Goal: Task Accomplishment & Management: Manage account settings

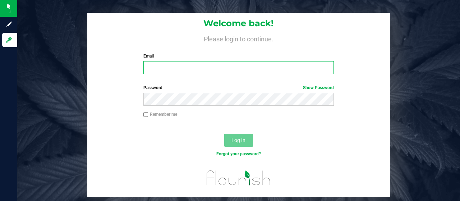
click at [164, 68] on input "Email" at bounding box center [238, 67] width 191 height 13
type input "[EMAIL_ADDRESS][DOMAIN_NAME]"
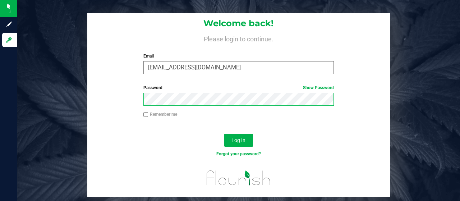
click at [224, 134] on button "Log In" at bounding box center [238, 140] width 29 height 13
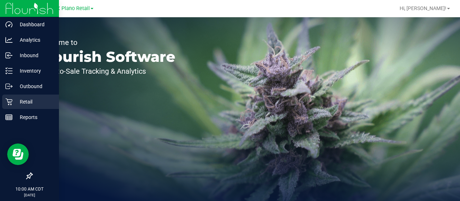
click at [13, 102] on p "Retail" at bounding box center [34, 101] width 43 height 9
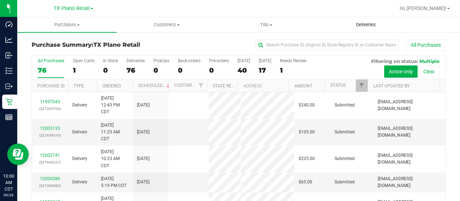
click at [358, 25] on span "Deliveries" at bounding box center [365, 25] width 39 height 6
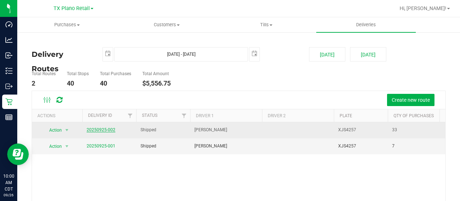
click at [106, 128] on link "20250925-002" at bounding box center [101, 129] width 29 height 5
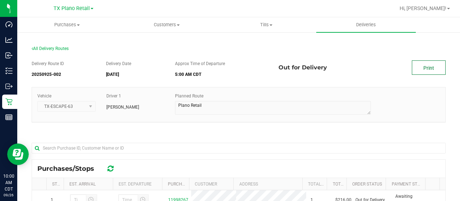
click at [423, 66] on link "Print" at bounding box center [429, 67] width 34 height 14
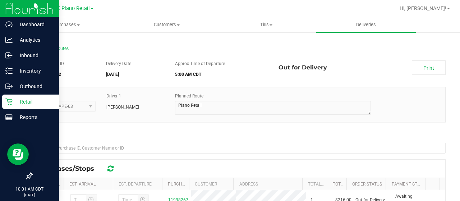
click at [27, 99] on p "Retail" at bounding box center [34, 101] width 43 height 9
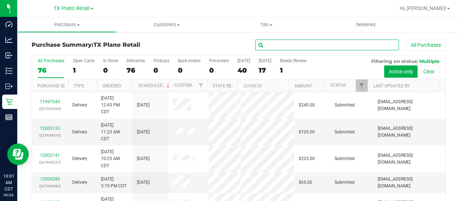
click at [269, 44] on input "text" at bounding box center [327, 45] width 144 height 11
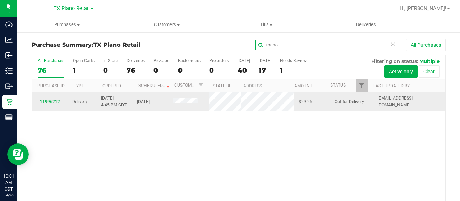
type input "mano"
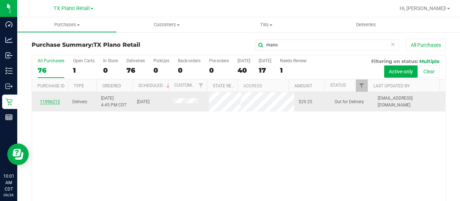
click at [53, 102] on link "11996212" at bounding box center [50, 101] width 20 height 5
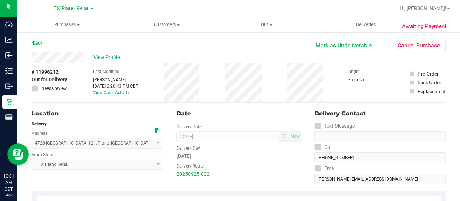
click at [104, 55] on span "View Profile" at bounding box center [107, 58] width 29 height 8
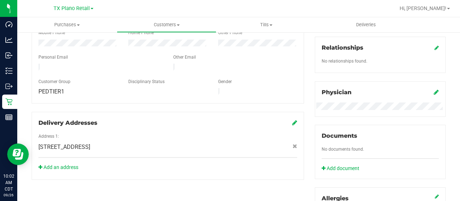
scroll to position [144, 0]
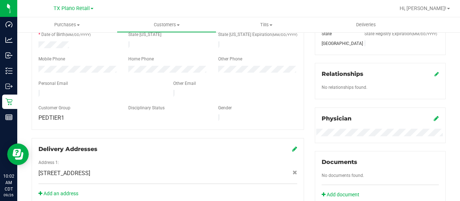
drag, startPoint x: 106, startPoint y: 90, endPoint x: 37, endPoint y: 88, distance: 69.0
click at [37, 90] on div at bounding box center [100, 94] width 135 height 9
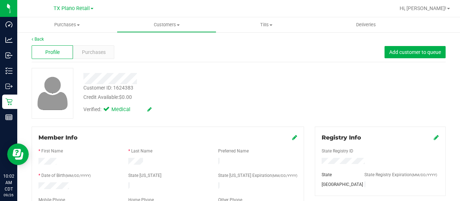
scroll to position [0, 0]
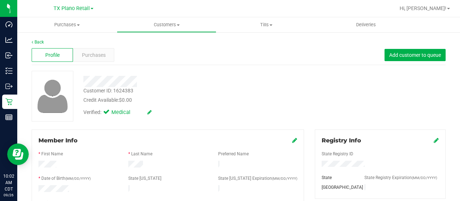
drag, startPoint x: 59, startPoint y: 165, endPoint x: 37, endPoint y: 165, distance: 21.2
click at [35, 165] on div at bounding box center [78, 165] width 90 height 9
drag, startPoint x: 145, startPoint y: 164, endPoint x: 124, endPoint y: 165, distance: 21.6
click at [124, 165] on div at bounding box center [168, 165] width 90 height 9
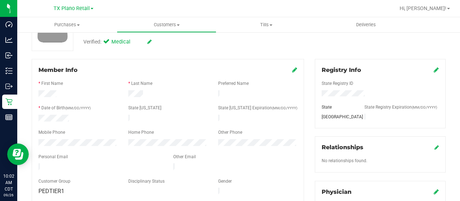
scroll to position [72, 0]
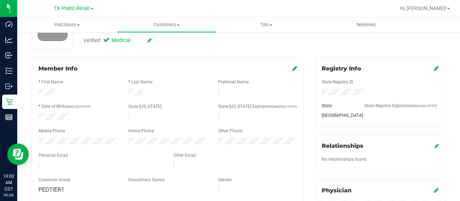
click at [30, 141] on div "Member Info * First Name * Last Name Preferred Name * Date of Birth (MM/DD/YYYY…" at bounding box center [167, 167] width 283 height 220
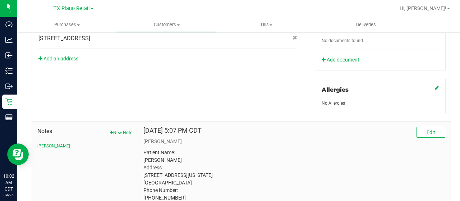
scroll to position [359, 0]
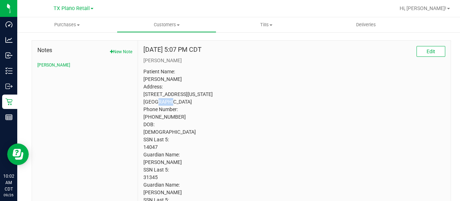
drag, startPoint x: 181, startPoint y: 99, endPoint x: 167, endPoint y: 98, distance: 14.4
click at [167, 98] on p "Patient Name: [PERSON_NAME] Address: [STREET_ADDRESS][US_STATE] [GEOGRAPHIC_DAT…" at bounding box center [294, 139] width 302 height 143
copy p "75208"
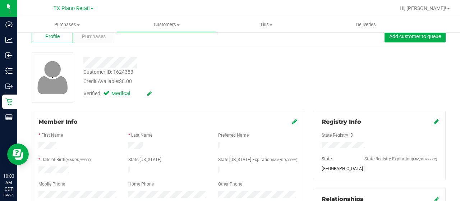
scroll to position [0, 0]
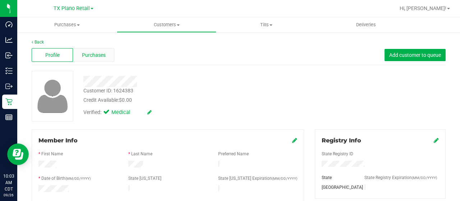
click at [106, 53] on div "Purchases" at bounding box center [93, 55] width 41 height 14
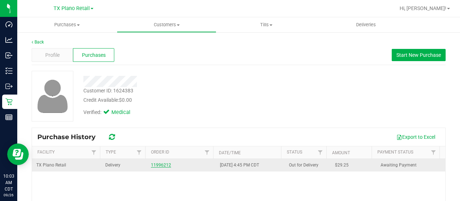
click at [161, 162] on link "11996212" at bounding box center [161, 164] width 20 height 5
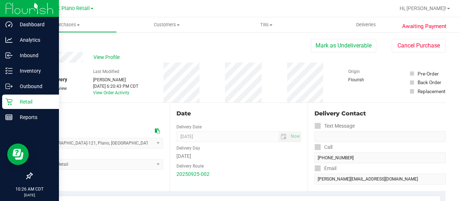
click at [15, 99] on p "Retail" at bounding box center [34, 101] width 43 height 9
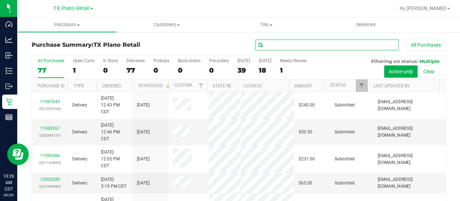
click at [276, 45] on input "text" at bounding box center [327, 45] width 144 height 11
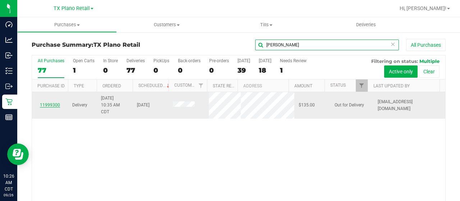
type input "[PERSON_NAME]"
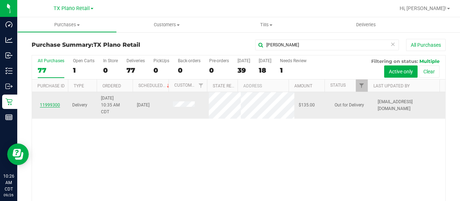
click at [51, 104] on link "11999300" at bounding box center [50, 104] width 20 height 5
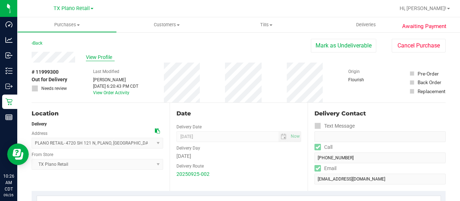
click at [102, 57] on span "View Profile" at bounding box center [100, 58] width 29 height 8
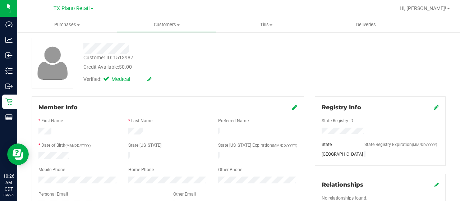
scroll to position [72, 0]
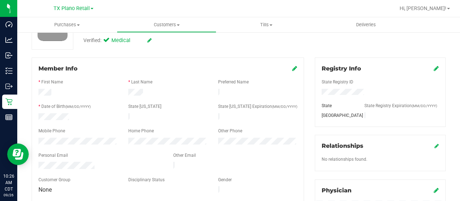
drag, startPoint x: 96, startPoint y: 162, endPoint x: 37, endPoint y: 160, distance: 59.3
click at [37, 162] on div at bounding box center [100, 166] width 135 height 9
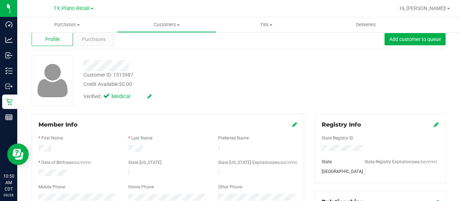
scroll to position [0, 0]
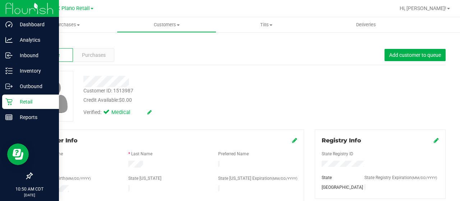
click at [10, 102] on icon at bounding box center [8, 101] width 7 height 7
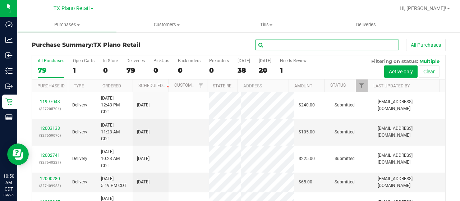
click at [300, 46] on input "text" at bounding box center [327, 45] width 144 height 11
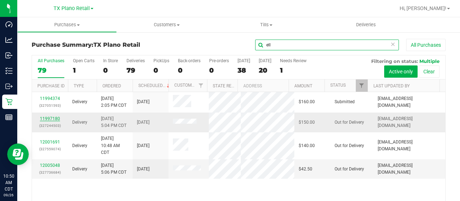
type input "ell"
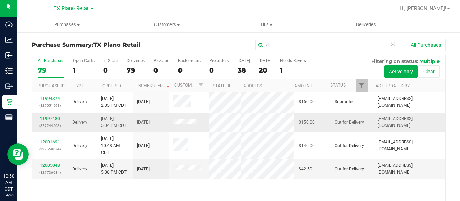
click at [51, 119] on link "11997180" at bounding box center [50, 118] width 20 height 5
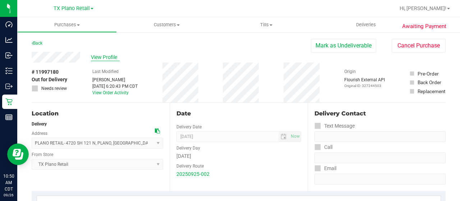
click at [105, 56] on span "View Profile" at bounding box center [105, 58] width 29 height 8
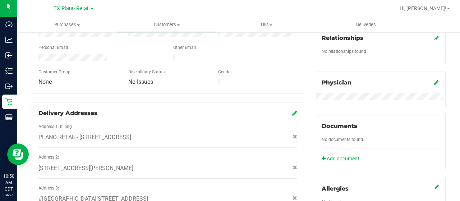
scroll to position [108, 0]
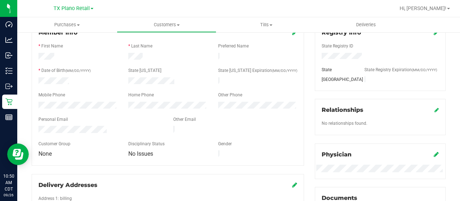
drag, startPoint x: 111, startPoint y: 128, endPoint x: 36, endPoint y: 124, distance: 74.9
click at [33, 126] on div at bounding box center [100, 130] width 135 height 9
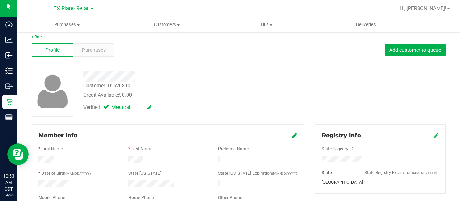
scroll to position [0, 0]
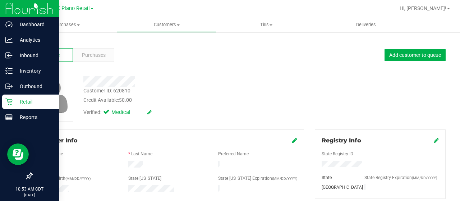
click at [10, 101] on icon at bounding box center [8, 101] width 7 height 7
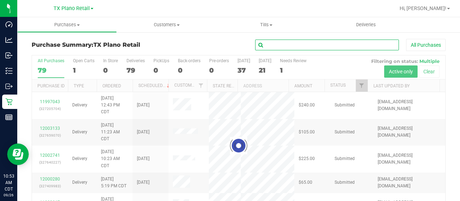
click at [323, 44] on input "text" at bounding box center [327, 45] width 144 height 11
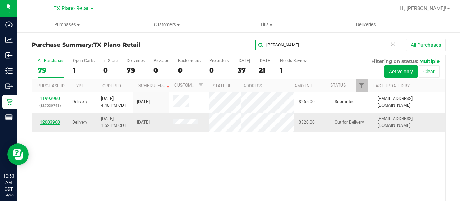
type input "[PERSON_NAME]"
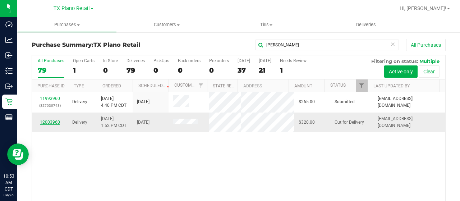
click at [51, 125] on link "12003960" at bounding box center [50, 122] width 20 height 5
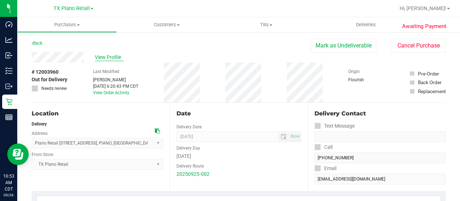
click at [104, 55] on span "View Profile" at bounding box center [109, 58] width 29 height 8
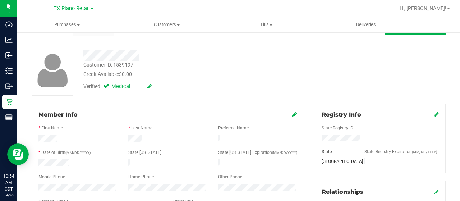
scroll to position [108, 0]
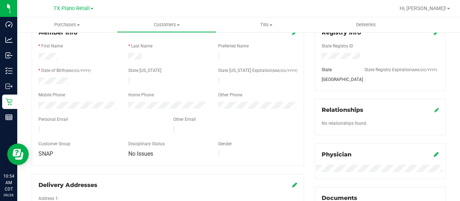
drag, startPoint x: 105, startPoint y: 128, endPoint x: 38, endPoint y: 124, distance: 67.3
click at [38, 126] on div at bounding box center [100, 130] width 135 height 9
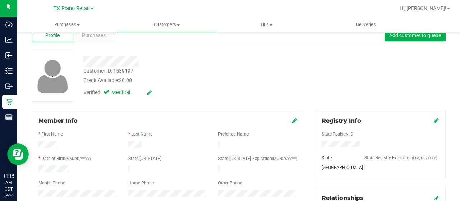
scroll to position [0, 0]
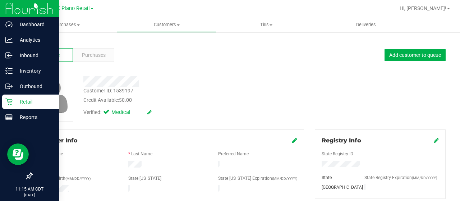
click at [13, 102] on p "Retail" at bounding box center [34, 101] width 43 height 9
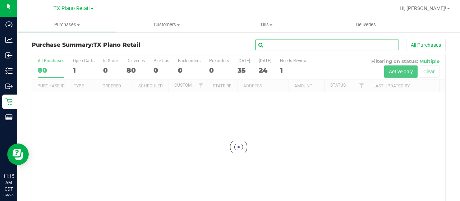
click at [294, 47] on input "text" at bounding box center [327, 45] width 144 height 11
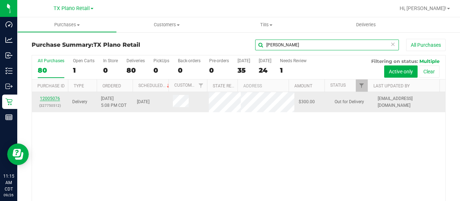
type input "[PERSON_NAME]"
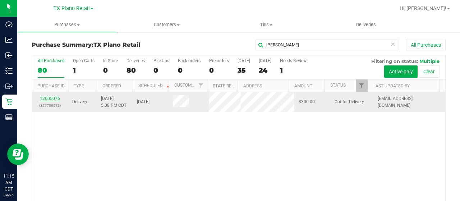
click at [50, 100] on link "12005076" at bounding box center [50, 98] width 20 height 5
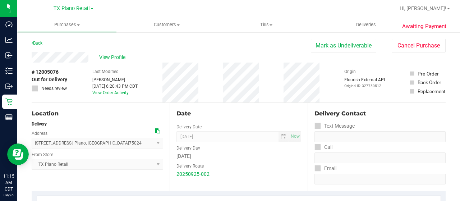
click at [105, 59] on span "View Profile" at bounding box center [113, 58] width 29 height 8
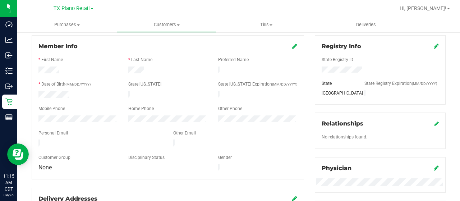
scroll to position [108, 0]
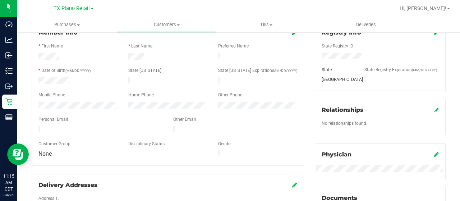
drag, startPoint x: 88, startPoint y: 127, endPoint x: 37, endPoint y: 126, distance: 51.1
click at [37, 126] on div at bounding box center [100, 130] width 135 height 9
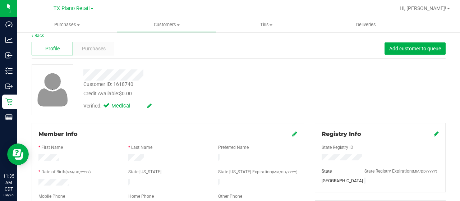
scroll to position [0, 0]
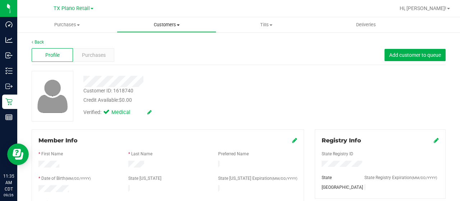
click at [178, 24] on span at bounding box center [178, 24] width 3 height 1
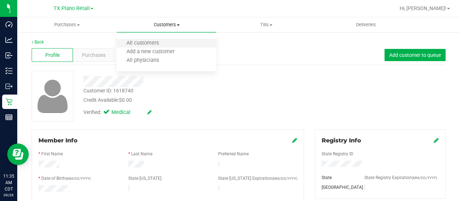
click at [173, 43] on li "All customers" at bounding box center [167, 43] width 100 height 9
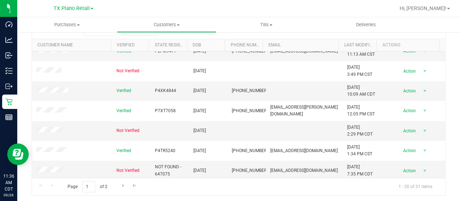
scroll to position [111, 0]
click at [121, 184] on span "Go to the next page" at bounding box center [123, 184] width 6 height 6
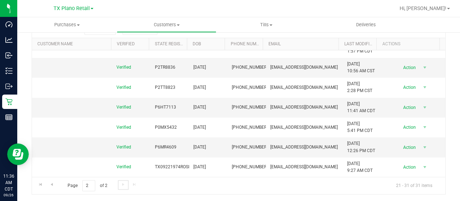
scroll to position [0, 0]
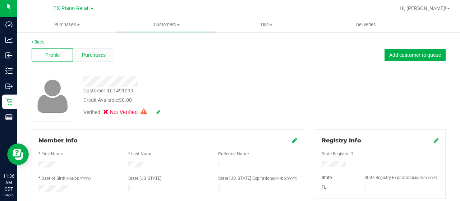
click at [100, 54] on span "Purchases" at bounding box center [94, 55] width 24 height 8
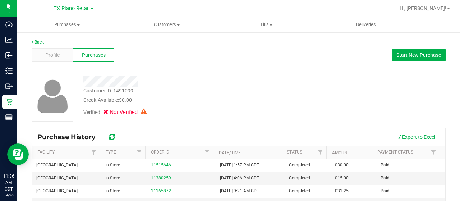
click at [38, 43] on link "Back" at bounding box center [38, 42] width 12 height 5
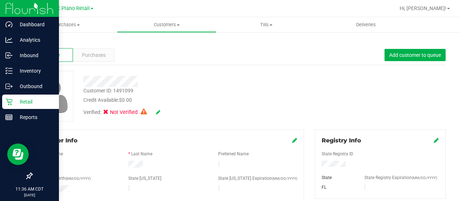
click at [14, 102] on p "Retail" at bounding box center [34, 101] width 43 height 9
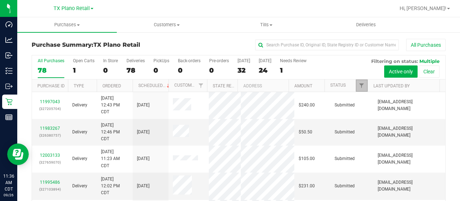
click at [356, 86] on link "Filter" at bounding box center [362, 85] width 12 height 12
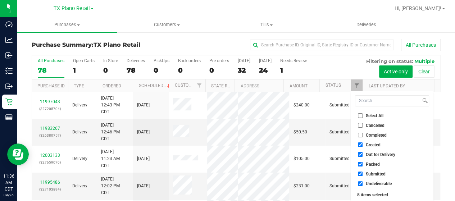
click at [379, 156] on span "Out for Delivery" at bounding box center [379, 154] width 29 height 4
click at [362, 156] on input "Out for Delivery" at bounding box center [360, 154] width 5 height 5
checkbox input "false"
click at [374, 165] on span "Packed" at bounding box center [372, 164] width 14 height 4
click at [362, 165] on input "Packed" at bounding box center [360, 164] width 5 height 5
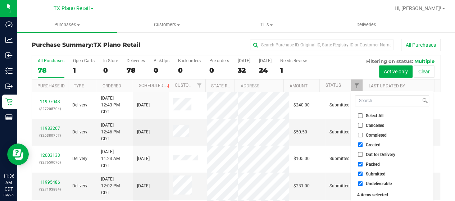
checkbox input "false"
click at [373, 176] on span "Submitted" at bounding box center [375, 174] width 20 height 4
click at [362, 176] on input "Submitted" at bounding box center [360, 173] width 5 height 5
checkbox input "false"
click at [369, 183] on span "Undeliverable" at bounding box center [378, 183] width 26 height 4
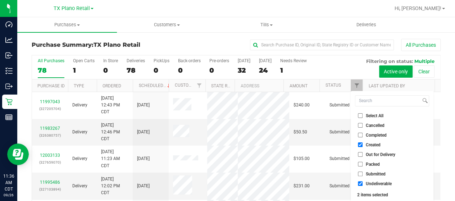
click at [362, 183] on input "Undeliverable" at bounding box center [360, 183] width 5 height 5
checkbox input "false"
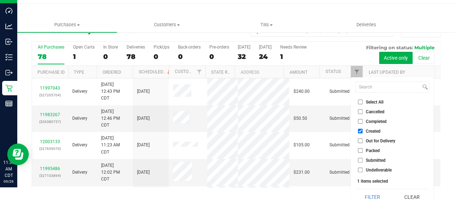
scroll to position [19, 0]
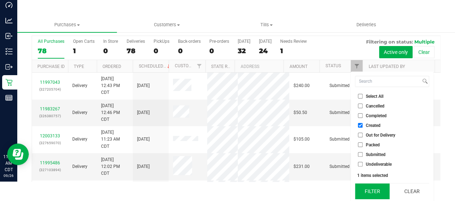
click at [371, 194] on button "Filter" at bounding box center [372, 191] width 34 height 16
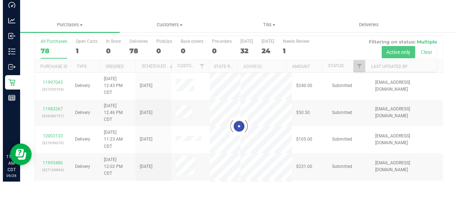
scroll to position [0, 0]
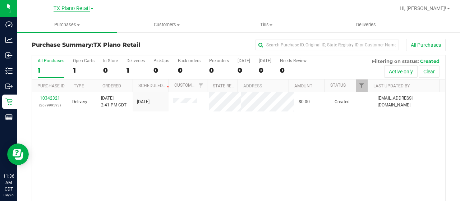
click at [86, 11] on span "TX Plano Retail" at bounding box center [72, 8] width 36 height 6
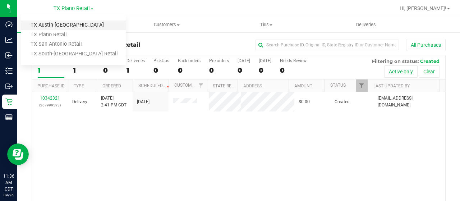
click at [80, 27] on link "TX Austin [GEOGRAPHIC_DATA]" at bounding box center [73, 25] width 105 height 10
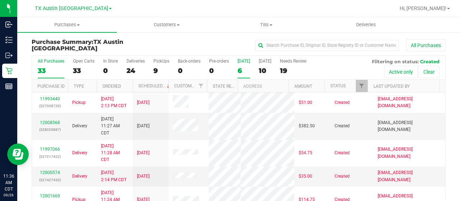
click at [239, 71] on div "6" at bounding box center [244, 70] width 13 height 8
click at [0, 0] on input "[DATE] 6" at bounding box center [0, 0] width 0 height 0
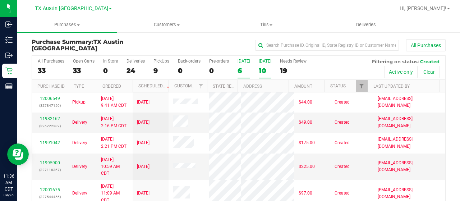
click at [263, 70] on div "10" at bounding box center [265, 70] width 13 height 8
click at [0, 0] on input "[DATE] 10" at bounding box center [0, 0] width 0 height 0
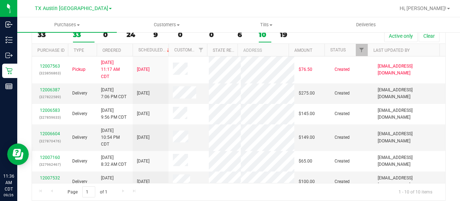
click at [79, 38] on label "Open Carts 33" at bounding box center [84, 33] width 22 height 20
click at [0, 0] on input "Open Carts 33" at bounding box center [0, 0] width 0 height 0
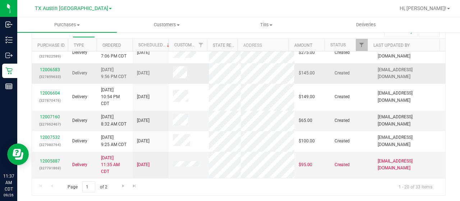
scroll to position [372, 0]
click at [122, 187] on span "Go to the next page" at bounding box center [123, 186] width 6 height 6
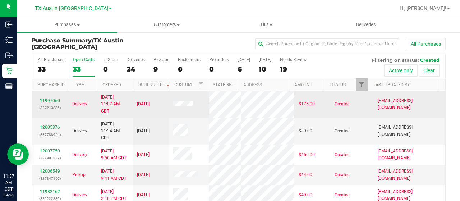
scroll to position [0, 0]
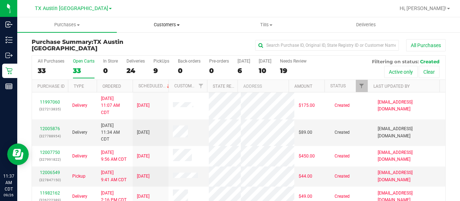
click at [172, 26] on span "Customers" at bounding box center [166, 25] width 99 height 6
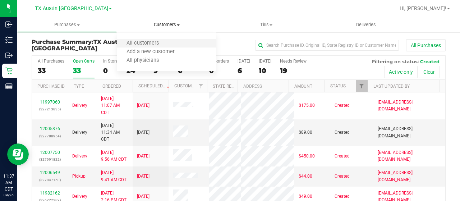
click at [168, 43] on li "All customers" at bounding box center [167, 43] width 100 height 9
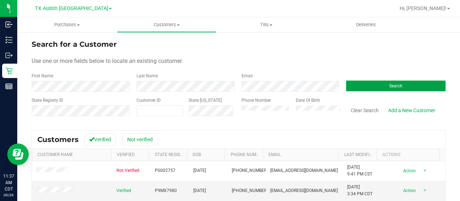
click at [367, 83] on button "Search" at bounding box center [396, 85] width 100 height 11
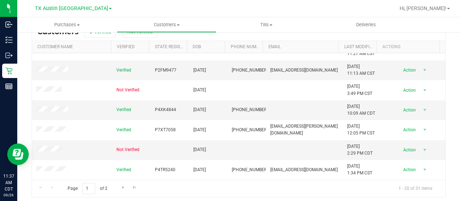
scroll to position [269, 0]
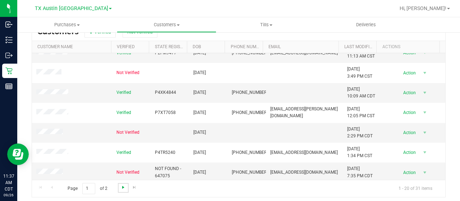
click at [122, 189] on span "Go to the next page" at bounding box center [123, 187] width 6 height 6
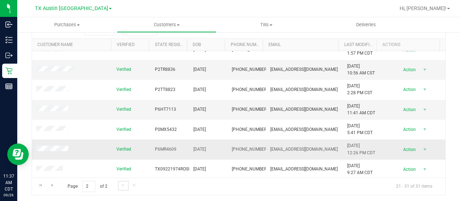
scroll to position [111, 0]
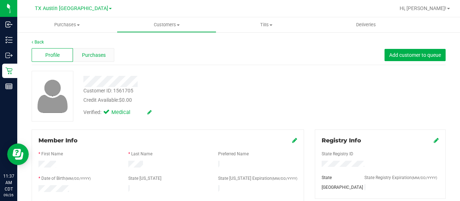
click at [95, 56] on span "Purchases" at bounding box center [94, 55] width 24 height 8
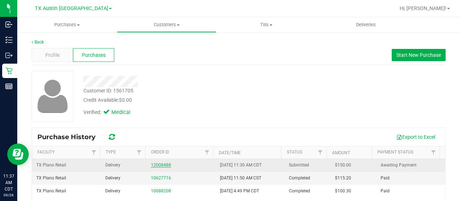
click at [151, 165] on link "12008488" at bounding box center [161, 164] width 20 height 5
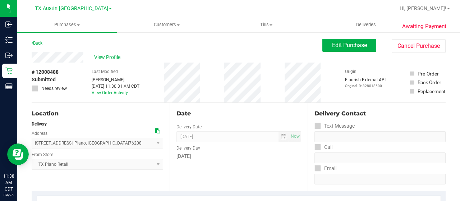
click at [102, 56] on span "View Profile" at bounding box center [108, 58] width 29 height 8
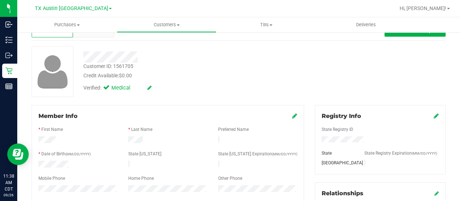
scroll to position [72, 0]
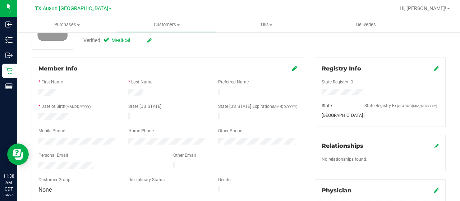
click at [37, 163] on div at bounding box center [100, 166] width 135 height 9
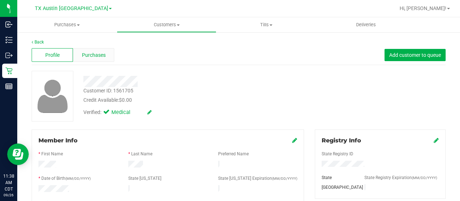
click at [102, 53] on span "Purchases" at bounding box center [94, 55] width 24 height 8
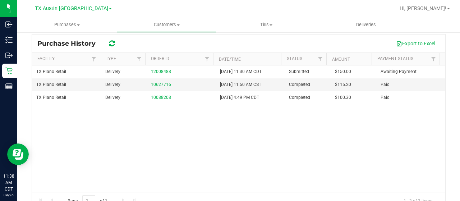
scroll to position [108, 0]
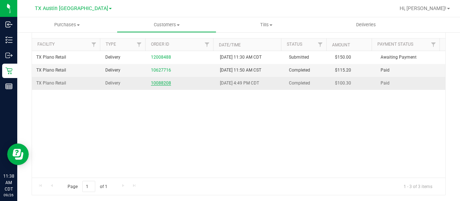
click at [161, 81] on link "10088208" at bounding box center [161, 82] width 20 height 5
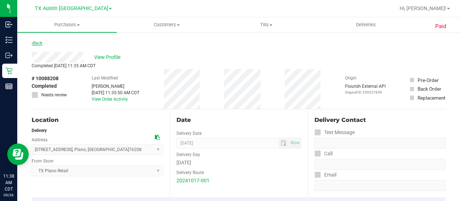
click at [42, 43] on link "Back" at bounding box center [37, 43] width 11 height 5
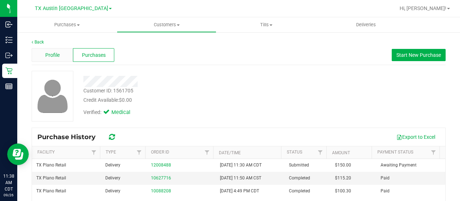
click at [63, 55] on div "Profile" at bounding box center [52, 55] width 41 height 14
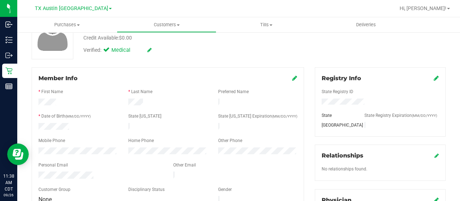
scroll to position [72, 0]
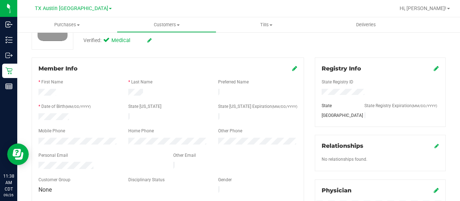
drag, startPoint x: 97, startPoint y: 161, endPoint x: 33, endPoint y: 164, distance: 64.1
click at [33, 165] on div at bounding box center [100, 166] width 135 height 9
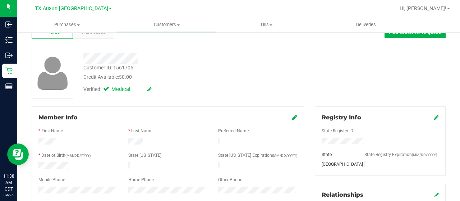
scroll to position [0, 0]
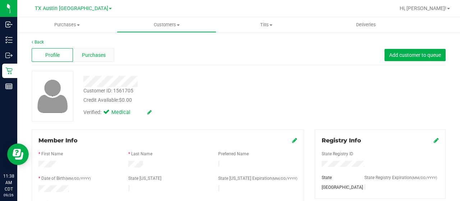
click at [92, 57] on span "Purchases" at bounding box center [94, 55] width 24 height 8
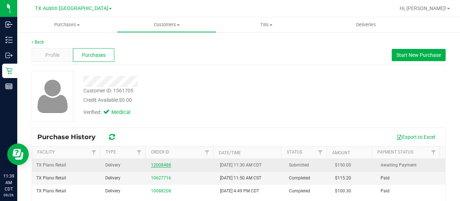
click at [160, 164] on link "12008488" at bounding box center [161, 164] width 20 height 5
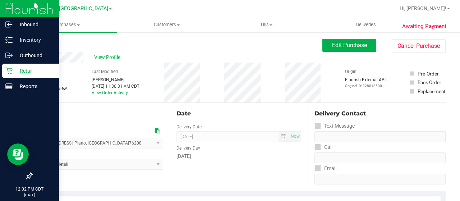
click at [14, 72] on p "Retail" at bounding box center [34, 70] width 43 height 9
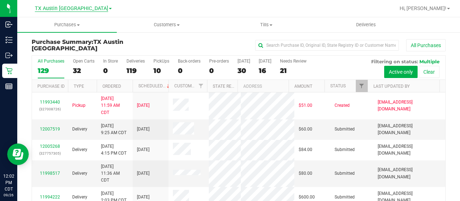
click at [78, 11] on span "TX Austin [GEOGRAPHIC_DATA]" at bounding box center [71, 8] width 73 height 6
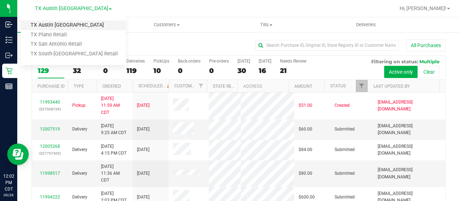
click at [77, 25] on link "TX Austin [GEOGRAPHIC_DATA]" at bounding box center [73, 25] width 105 height 10
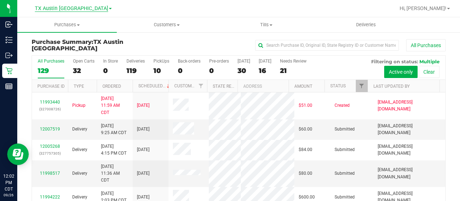
click at [81, 10] on span "TX Austin [GEOGRAPHIC_DATA]" at bounding box center [71, 8] width 73 height 6
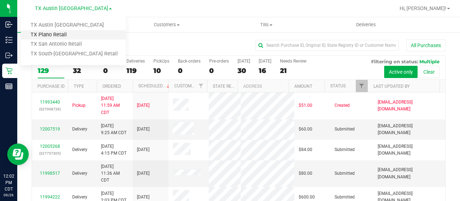
click at [77, 39] on link "TX Plano Retail" at bounding box center [73, 35] width 105 height 10
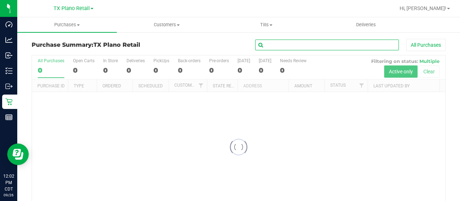
click at [277, 45] on input "text" at bounding box center [327, 45] width 144 height 11
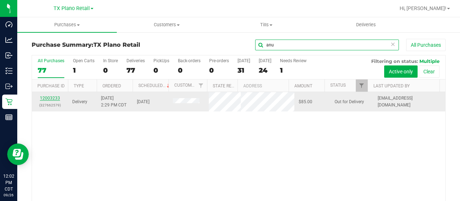
type input "anu"
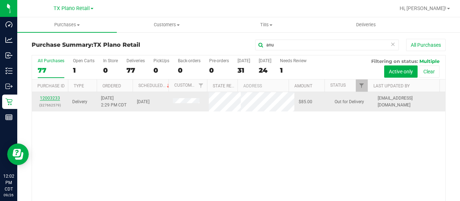
click at [56, 101] on link "12003233" at bounding box center [50, 98] width 20 height 5
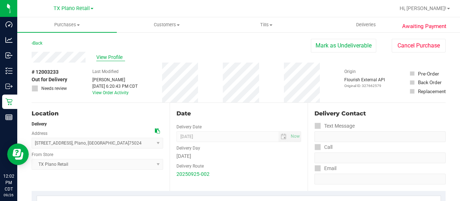
click at [119, 58] on span "View Profile" at bounding box center [110, 58] width 29 height 8
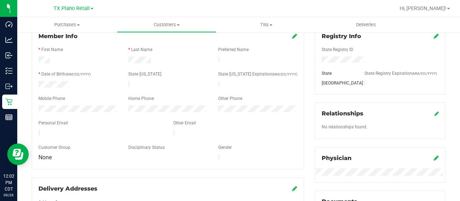
scroll to position [144, 0]
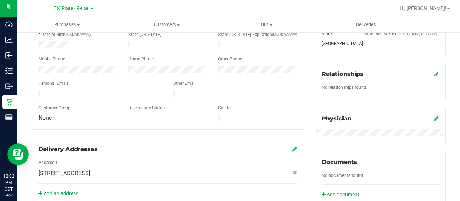
drag, startPoint x: 106, startPoint y: 89, endPoint x: 37, endPoint y: 90, distance: 68.6
click at [37, 90] on div at bounding box center [100, 94] width 135 height 9
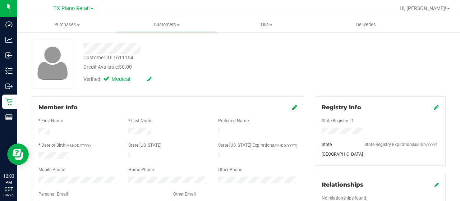
scroll to position [72, 0]
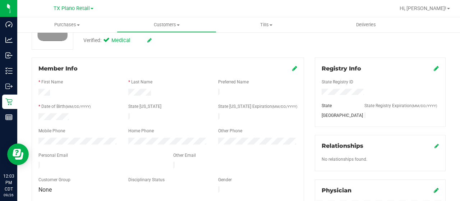
click at [293, 67] on icon at bounding box center [294, 68] width 5 height 6
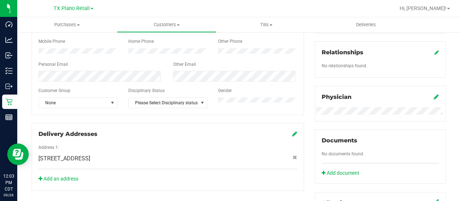
scroll to position [180, 0]
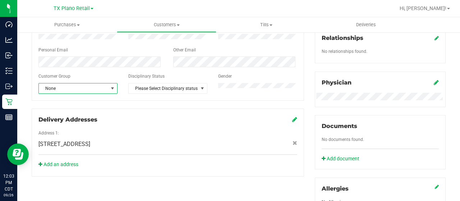
click at [88, 89] on span "None" at bounding box center [73, 88] width 69 height 10
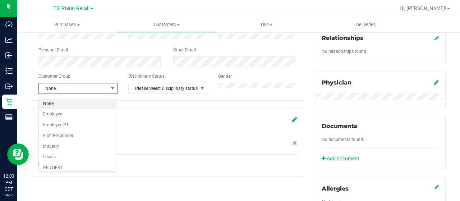
scroll to position [85, 0]
click at [67, 165] on li "Veteran" at bounding box center [77, 168] width 77 height 11
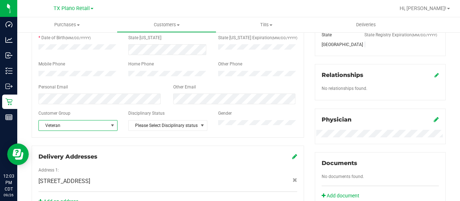
scroll to position [0, 0]
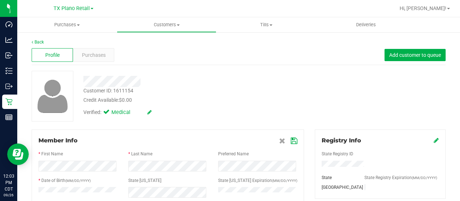
click at [292, 142] on icon at bounding box center [294, 141] width 6 height 6
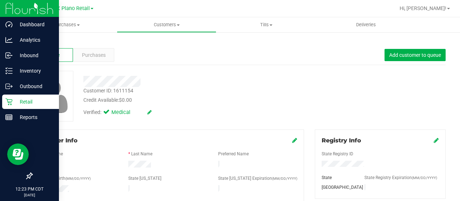
click at [11, 101] on icon at bounding box center [8, 101] width 7 height 7
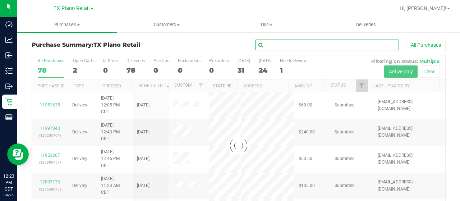
click at [294, 48] on input "text" at bounding box center [327, 45] width 144 height 11
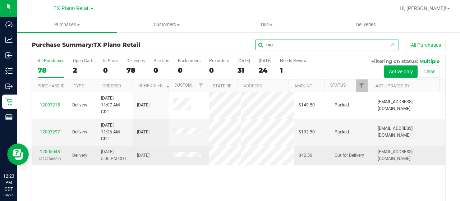
type input "mo"
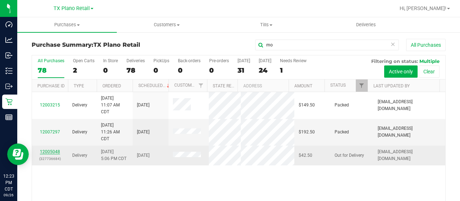
click at [55, 154] on link "12005048" at bounding box center [50, 151] width 20 height 5
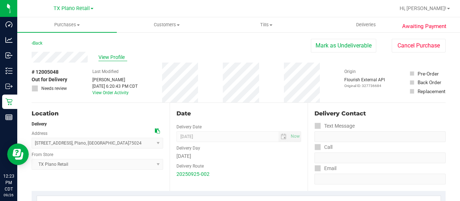
click at [119, 55] on span "View Profile" at bounding box center [112, 58] width 29 height 8
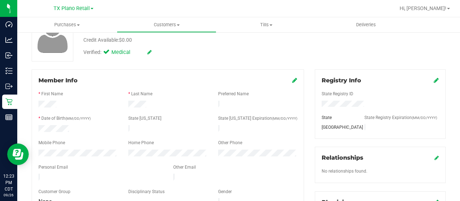
scroll to position [108, 0]
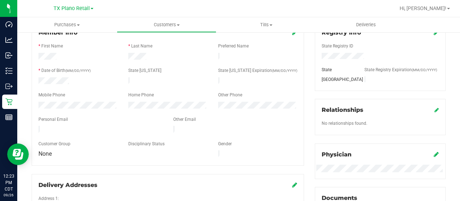
drag, startPoint x: 102, startPoint y: 126, endPoint x: 37, endPoint y: 126, distance: 65.4
click at [37, 126] on div at bounding box center [100, 130] width 135 height 9
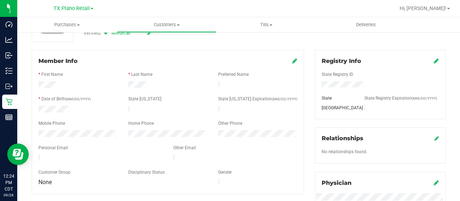
scroll to position [0, 0]
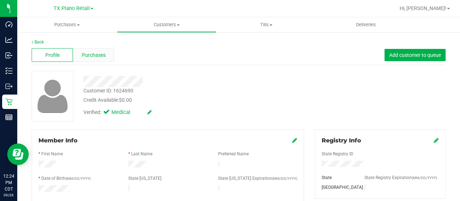
click at [96, 55] on span "Purchases" at bounding box center [94, 55] width 24 height 8
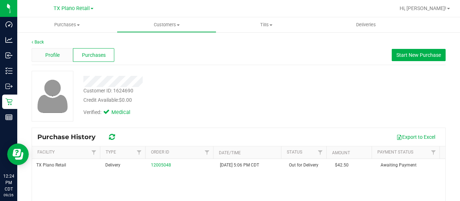
click at [51, 54] on span "Profile" at bounding box center [52, 55] width 14 height 8
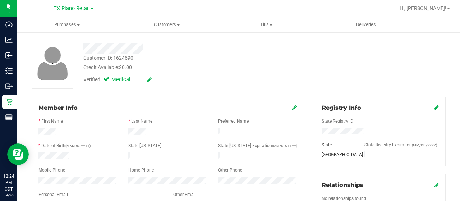
scroll to position [72, 0]
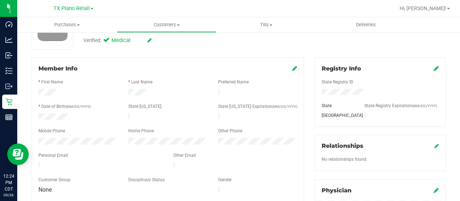
drag, startPoint x: 100, startPoint y: 164, endPoint x: 33, endPoint y: 164, distance: 66.1
click at [33, 164] on div at bounding box center [100, 166] width 135 height 9
click at [160, 91] on div at bounding box center [168, 93] width 90 height 9
drag, startPoint x: 102, startPoint y: 163, endPoint x: 37, endPoint y: 161, distance: 65.4
click at [33, 162] on div at bounding box center [100, 166] width 135 height 9
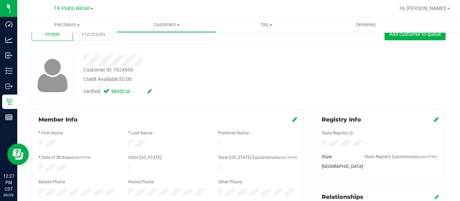
scroll to position [0, 0]
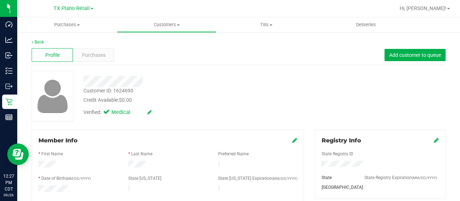
drag, startPoint x: 147, startPoint y: 82, endPoint x: 83, endPoint y: 80, distance: 64.7
click at [81, 80] on div at bounding box center [184, 81] width 212 height 11
click at [93, 54] on span "Purchases" at bounding box center [94, 55] width 24 height 8
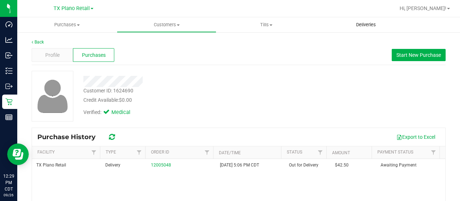
click at [364, 27] on span "Deliveries" at bounding box center [365, 25] width 39 height 6
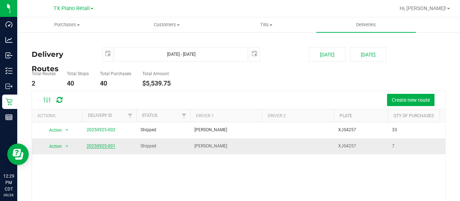
click at [103, 144] on link "20250925-001" at bounding box center [101, 145] width 29 height 5
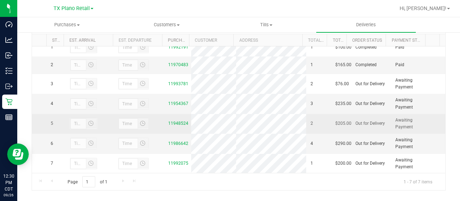
scroll to position [11, 0]
click at [178, 124] on link "11948524" at bounding box center [178, 122] width 20 height 5
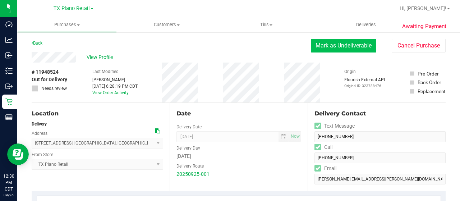
click at [332, 43] on button "Mark as Undeliverable" at bounding box center [343, 46] width 65 height 14
click at [333, 50] on button "Mark as Packed" at bounding box center [349, 46] width 54 height 14
click at [316, 48] on button "Send Back to Created" at bounding box center [345, 46] width 64 height 14
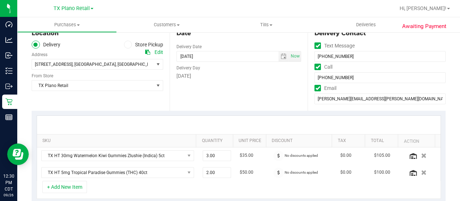
scroll to position [108, 0]
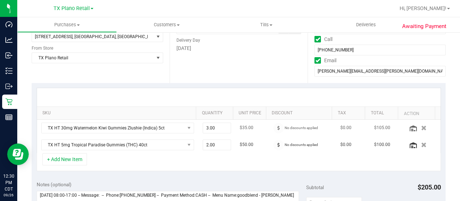
click at [421, 129] on icon "button" at bounding box center [423, 127] width 5 height 5
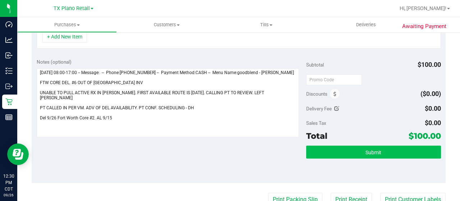
scroll to position [252, 0]
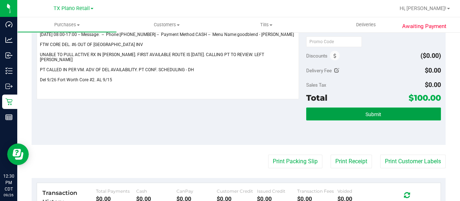
click at [369, 111] on span "Submit" at bounding box center [373, 114] width 16 height 6
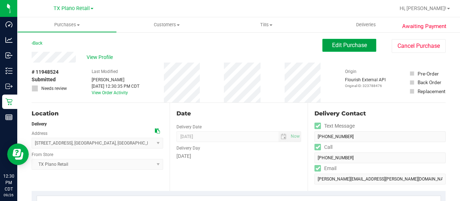
click at [335, 47] on span "Edit Purchase" at bounding box center [349, 45] width 35 height 7
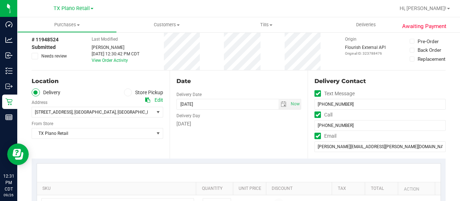
scroll to position [144, 0]
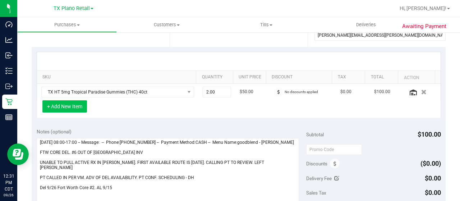
click at [81, 105] on button "+ Add New Item" at bounding box center [64, 106] width 45 height 12
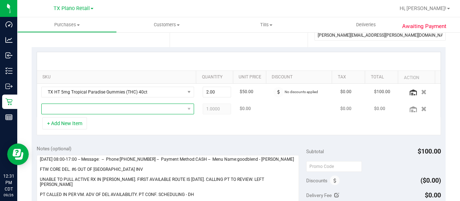
click at [116, 107] on span "NO DATA FOUND" at bounding box center [113, 109] width 143 height 10
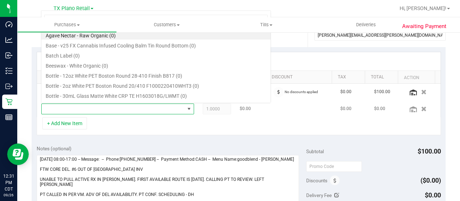
scroll to position [10, 145]
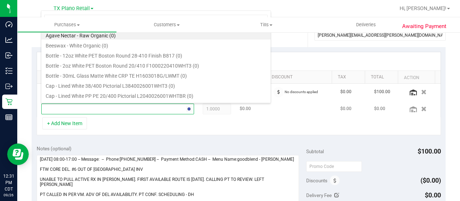
type input "water"
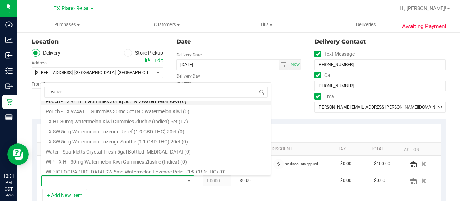
scroll to position [144, 0]
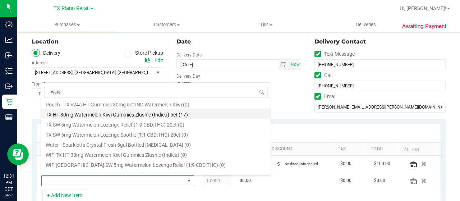
click at [195, 115] on li "TX HT 30mg Watermelon Kiwi Gummies Zlushie (Indica) 5ct (17)" at bounding box center [155, 114] width 229 height 10
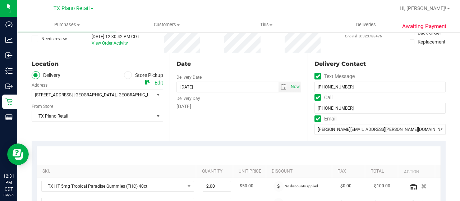
scroll to position [0, 0]
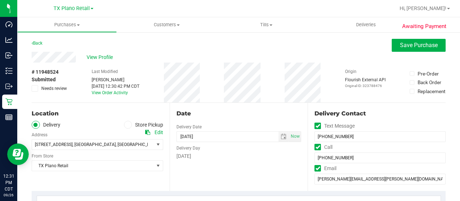
click at [78, 55] on div "View Profile" at bounding box center [239, 57] width 414 height 11
click at [105, 58] on span "View Profile" at bounding box center [101, 58] width 29 height 8
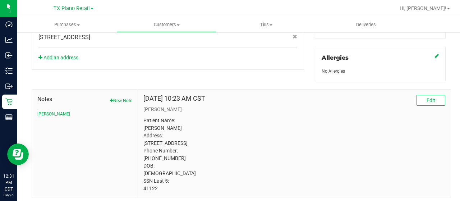
scroll to position [336, 0]
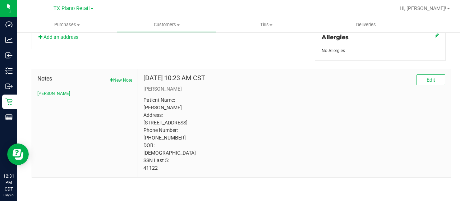
click at [141, 168] on div "[DATE] 10:23 AM CST Edit [PERSON_NAME] Patient Name: [PERSON_NAME] Address: [ST…" at bounding box center [294, 123] width 313 height 108
copy p "41122"
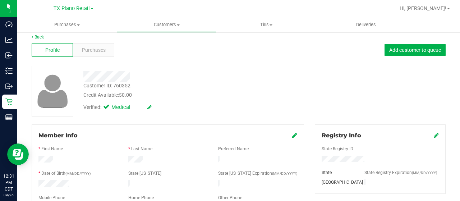
scroll to position [0, 0]
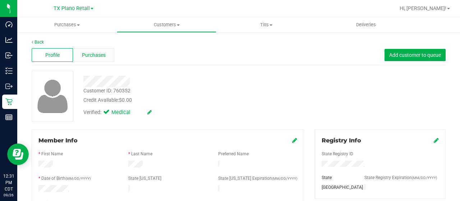
click at [90, 56] on span "Purchases" at bounding box center [94, 55] width 24 height 8
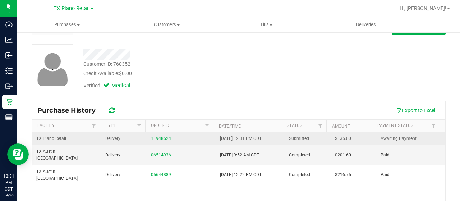
scroll to position [72, 0]
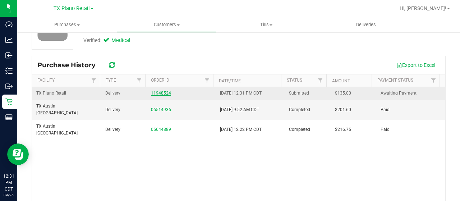
click at [161, 93] on link "11948524" at bounding box center [161, 93] width 20 height 5
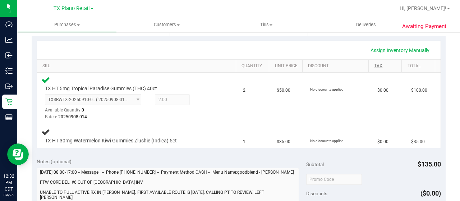
scroll to position [144, 0]
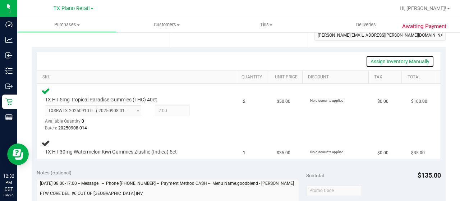
click at [380, 61] on link "Assign Inventory Manually" at bounding box center [400, 61] width 68 height 12
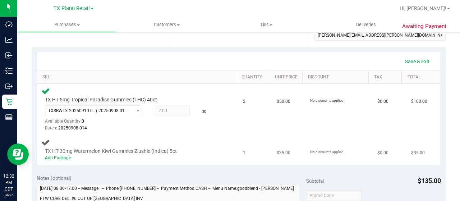
click at [57, 160] on div "Add Package" at bounding box center [132, 158] width 174 height 7
click at [58, 157] on link "Add Package" at bounding box center [58, 157] width 26 height 5
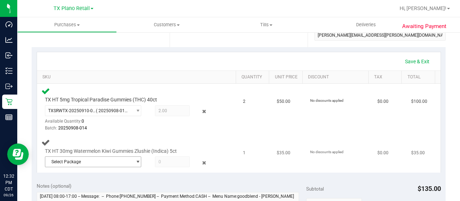
click at [80, 164] on span "Select Package" at bounding box center [88, 162] width 87 height 10
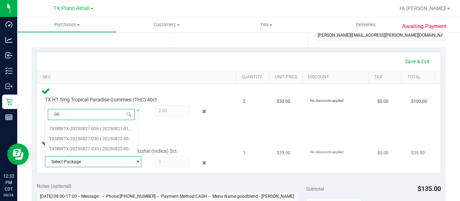
type input "003"
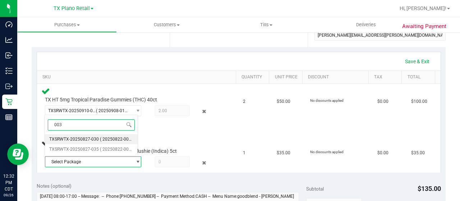
click at [116, 138] on span "( 20250822-003 )" at bounding box center [117, 139] width 34 height 5
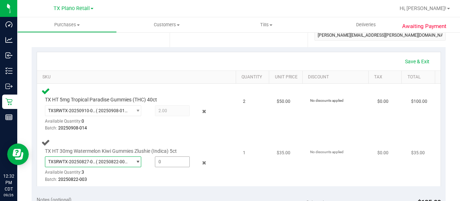
click at [162, 162] on span at bounding box center [172, 161] width 35 height 11
type input "3"
type input "1.0000"
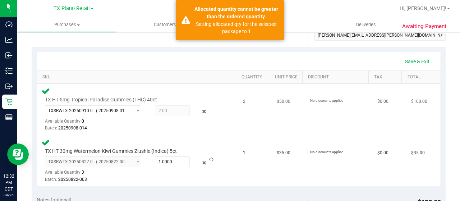
click at [169, 128] on div "Batch: 20250908-014" at bounding box center [132, 128] width 174 height 7
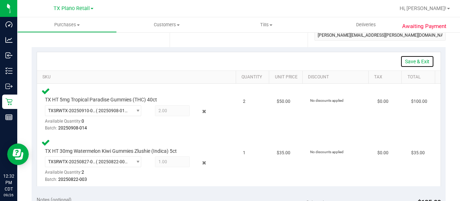
click at [404, 61] on link "Save & Exit" at bounding box center [417, 61] width 34 height 12
click at [380, 61] on link "Assign Inventory Manually" at bounding box center [400, 61] width 68 height 12
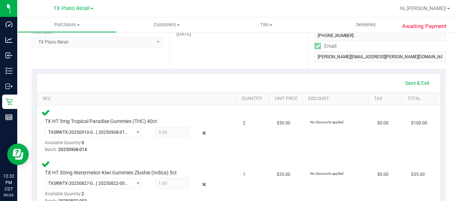
scroll to position [0, 0]
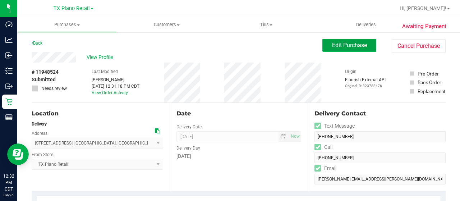
click at [354, 47] on span "Edit Purchase" at bounding box center [349, 45] width 35 height 7
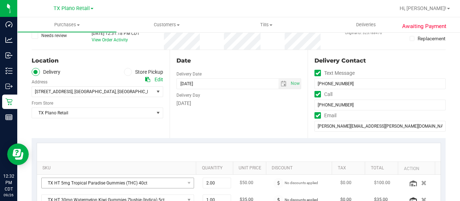
scroll to position [144, 0]
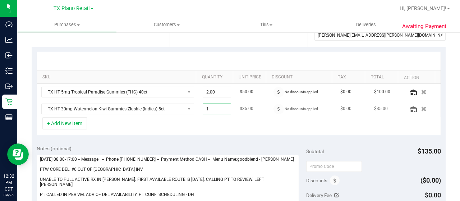
click at [204, 107] on span "1.00 1" at bounding box center [217, 108] width 29 height 11
type input "3"
type input "3.00"
click at [421, 92] on icon "button" at bounding box center [424, 91] width 6 height 5
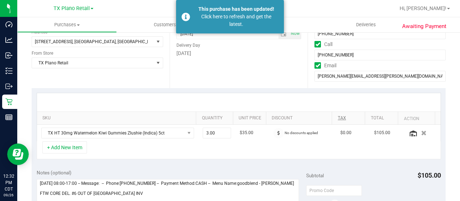
scroll to position [0, 0]
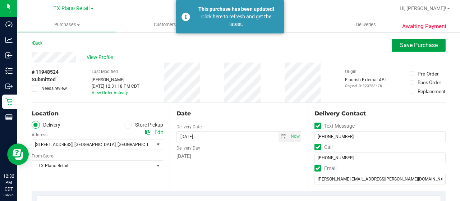
click at [400, 46] on span "Save Purchase" at bounding box center [419, 45] width 38 height 7
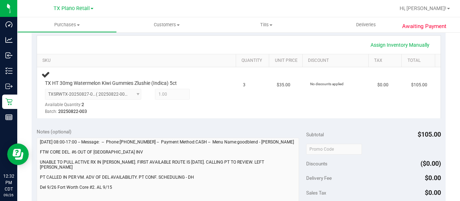
scroll to position [144, 0]
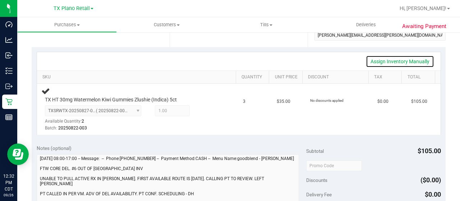
click at [374, 62] on link "Assign Inventory Manually" at bounding box center [400, 61] width 68 height 12
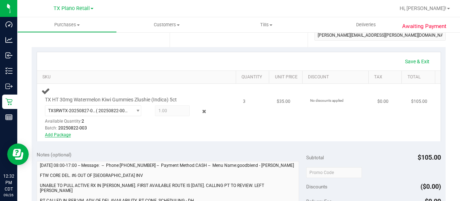
click at [64, 134] on link "Add Package" at bounding box center [58, 134] width 26 height 5
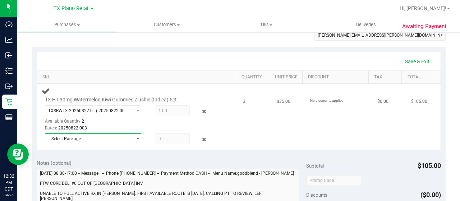
click at [97, 139] on span "Select Package" at bounding box center [88, 139] width 87 height 10
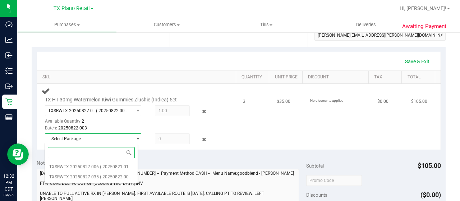
type input "0"
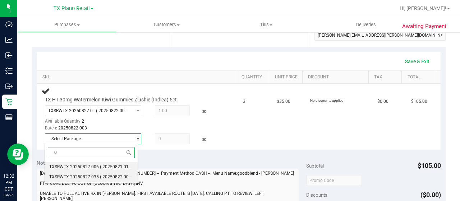
click at [102, 174] on span "( 20250822-003 )" at bounding box center [117, 176] width 34 height 5
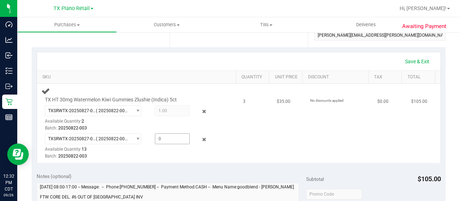
click at [163, 136] on span at bounding box center [172, 138] width 35 height 11
type input "2"
type input "2.0000"
click at [181, 151] on div "TXSRWTX-20250827-035 ( 20250822-003 ) TXSRWTX-20250827-006 TXSRWTX-20250827-035…" at bounding box center [132, 146] width 174 height 26
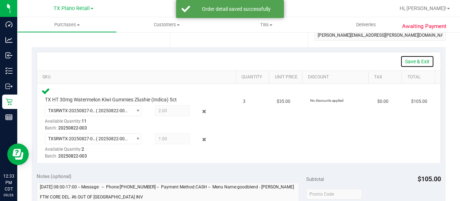
click at [408, 60] on link "Save & Exit" at bounding box center [417, 61] width 34 height 12
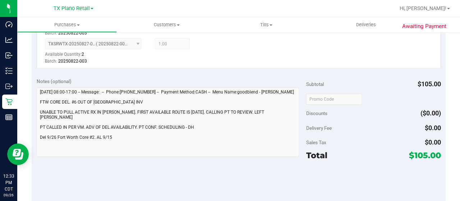
scroll to position [359, 0]
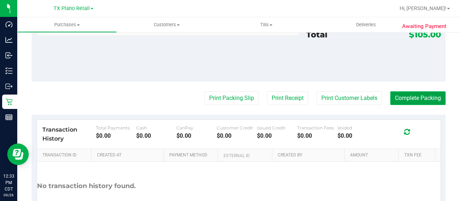
click at [404, 97] on button "Complete Packing" at bounding box center [417, 98] width 55 height 14
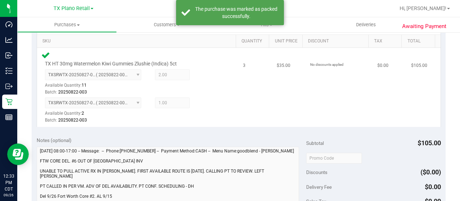
scroll to position [36, 0]
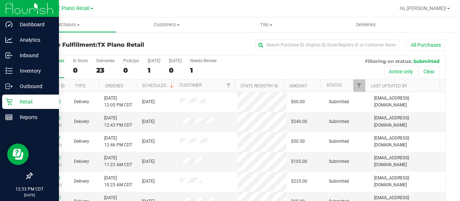
click at [13, 101] on p "Retail" at bounding box center [34, 101] width 43 height 9
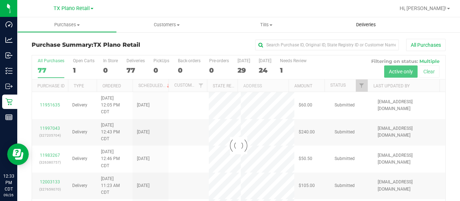
click at [364, 26] on span "Deliveries" at bounding box center [365, 25] width 39 height 6
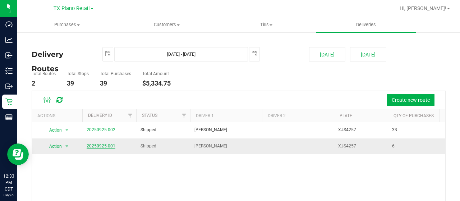
click at [105, 146] on link "20250925-001" at bounding box center [101, 145] width 29 height 5
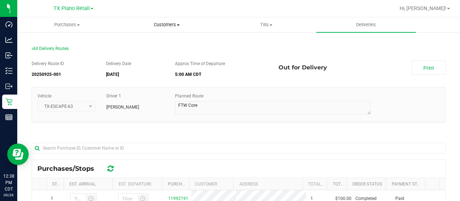
click at [164, 26] on span "Customers" at bounding box center [166, 25] width 99 height 6
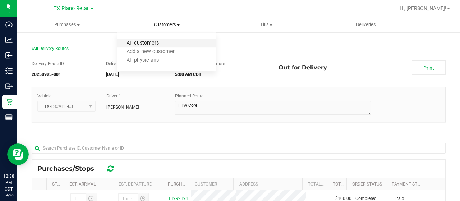
click at [160, 43] on span "All customers" at bounding box center [143, 43] width 52 height 6
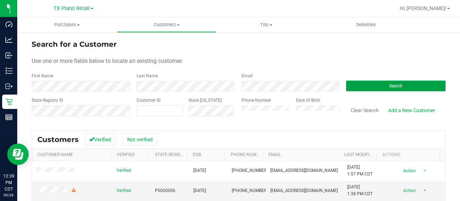
click at [354, 85] on button "Search" at bounding box center [396, 85] width 100 height 11
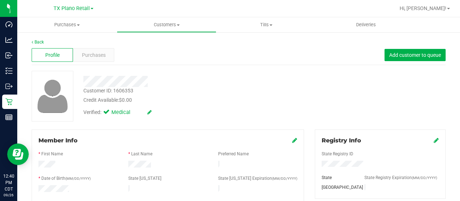
click at [149, 82] on div at bounding box center [184, 81] width 212 height 11
click at [93, 52] on span "Purchases" at bounding box center [94, 55] width 24 height 8
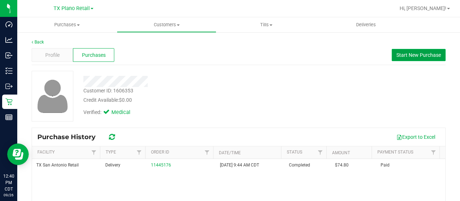
click at [401, 54] on span "Start New Purchase" at bounding box center [418, 55] width 45 height 6
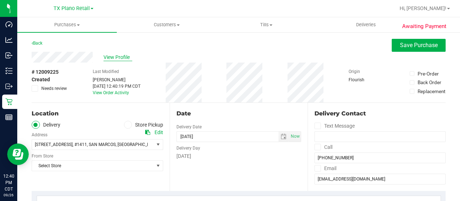
click at [122, 56] on span "View Profile" at bounding box center [117, 58] width 29 height 8
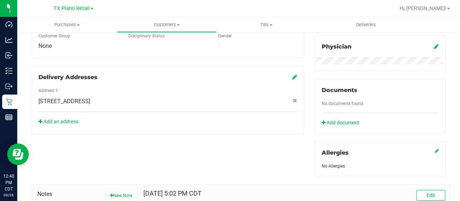
scroll to position [252, 0]
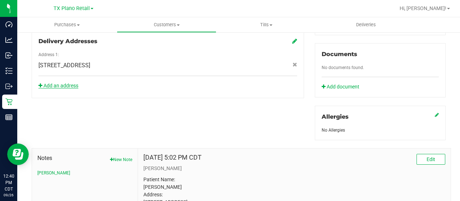
click at [70, 83] on link "Add an address" at bounding box center [58, 86] width 40 height 6
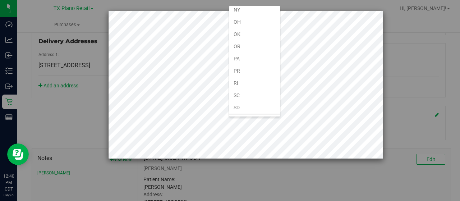
scroll to position [431, 0]
click at [241, 114] on li "[GEOGRAPHIC_DATA]" at bounding box center [254, 120] width 51 height 12
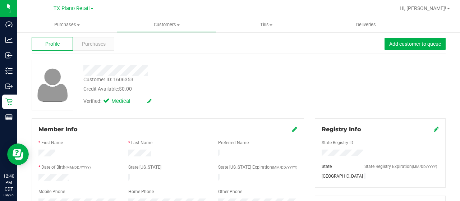
scroll to position [0, 0]
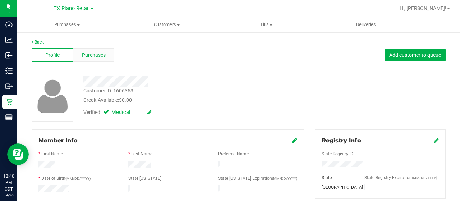
click at [101, 54] on span "Purchases" at bounding box center [94, 55] width 24 height 8
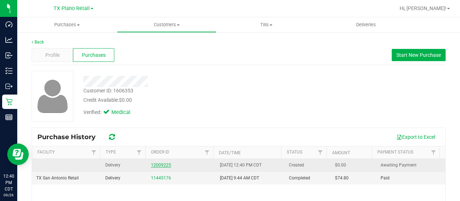
click at [163, 162] on link "12009225" at bounding box center [161, 164] width 20 height 5
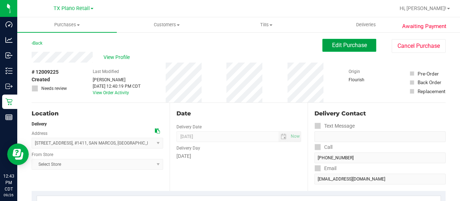
click at [330, 49] on button "Edit Purchase" at bounding box center [349, 45] width 54 height 13
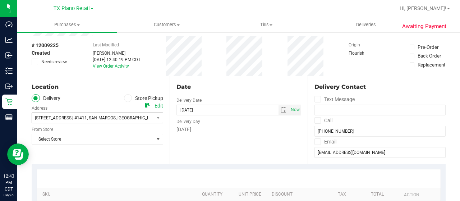
scroll to position [36, 0]
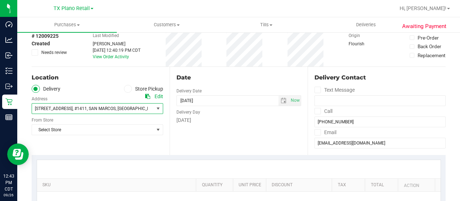
click at [87, 110] on span ", SAN MARCOS" at bounding box center [101, 108] width 29 height 5
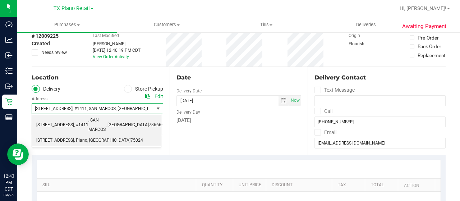
click at [74, 136] on span "[STREET_ADDRESS]" at bounding box center [55, 140] width 38 height 9
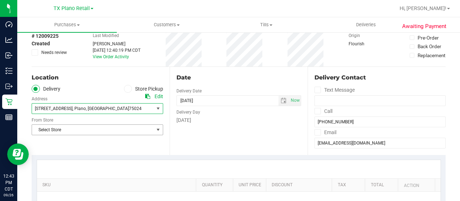
click at [77, 130] on span "Select Store" at bounding box center [93, 130] width 122 height 10
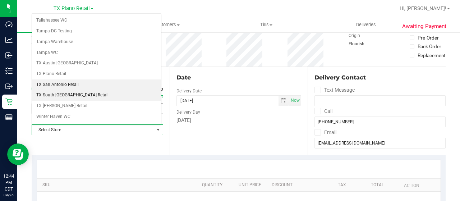
scroll to position [503, 0]
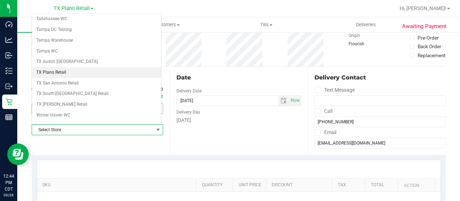
click at [63, 67] on li "TX Plano Retail" at bounding box center [96, 72] width 129 height 11
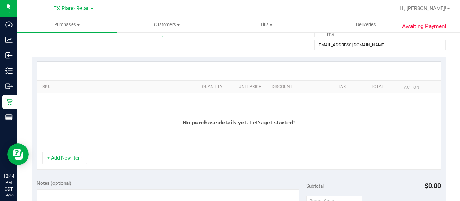
scroll to position [144, 0]
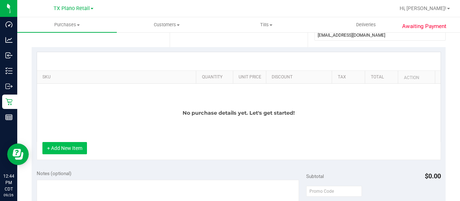
click at [69, 148] on button "+ Add New Item" at bounding box center [64, 148] width 45 height 12
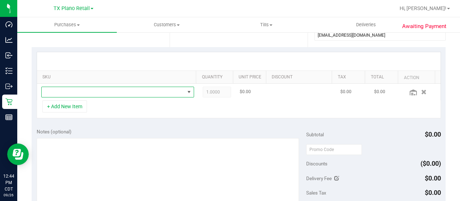
click at [120, 91] on span "NO DATA FOUND" at bounding box center [113, 92] width 143 height 10
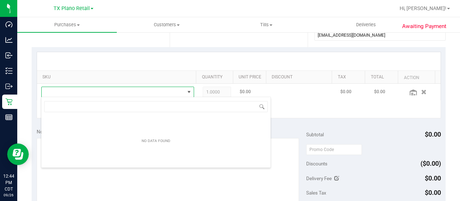
scroll to position [35927, 35789]
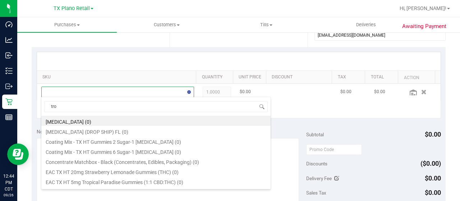
type input "trop"
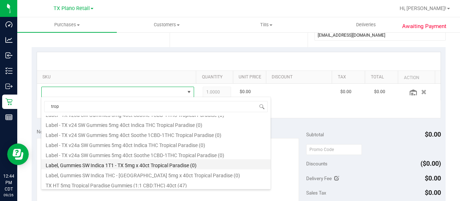
scroll to position [72, 0]
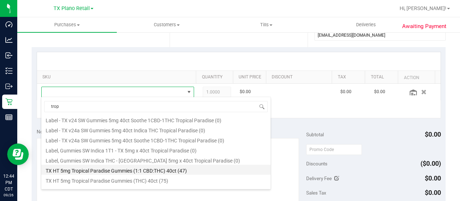
click at [181, 168] on li "TX HT 5mg Tropical Paradise Gummies (1:1 CBD:THC) 40ct (47)" at bounding box center [155, 170] width 229 height 10
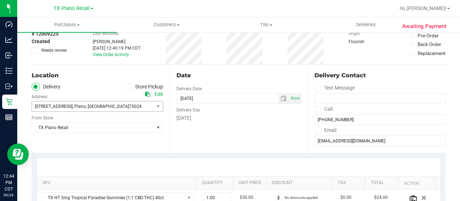
scroll to position [36, 0]
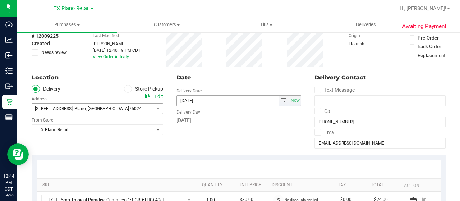
click at [281, 100] on span "select" at bounding box center [284, 101] width 6 height 6
click at [284, 102] on span "select" at bounding box center [284, 101] width 10 height 10
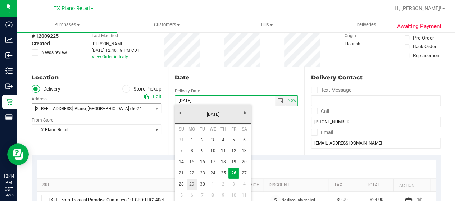
click at [193, 184] on link "29" at bounding box center [192, 184] width 10 height 11
type input "[DATE]"
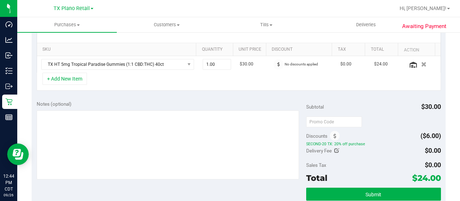
scroll to position [180, 0]
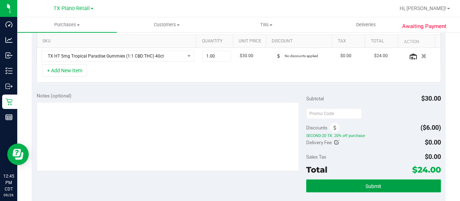
click at [365, 184] on span "Submit" at bounding box center [373, 186] width 16 height 6
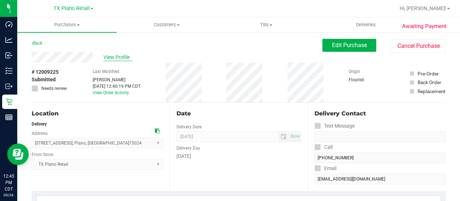
click at [119, 57] on span "View Profile" at bounding box center [117, 58] width 29 height 8
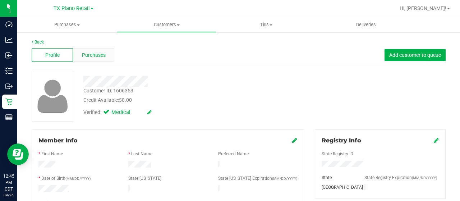
click at [100, 55] on span "Purchases" at bounding box center [94, 55] width 24 height 8
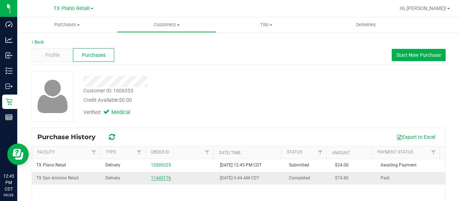
click at [162, 178] on link "11445176" at bounding box center [161, 177] width 20 height 5
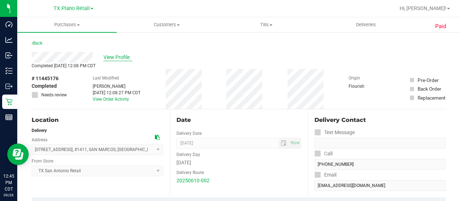
click at [124, 56] on span "View Profile" at bounding box center [117, 58] width 29 height 8
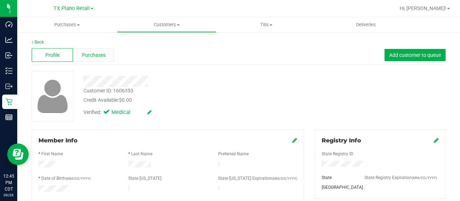
click at [93, 55] on span "Purchases" at bounding box center [94, 55] width 24 height 8
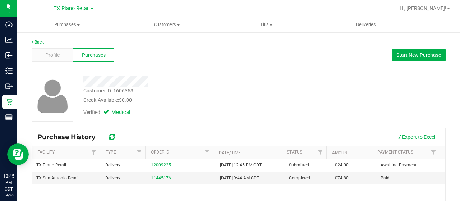
scroll to position [72, 0]
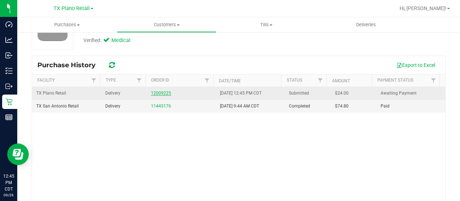
click at [161, 92] on link "12009225" at bounding box center [161, 93] width 20 height 5
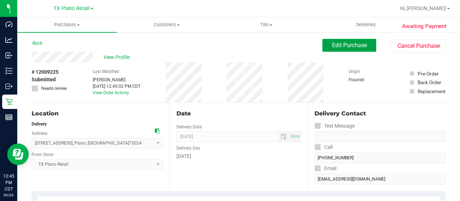
click at [345, 49] on span "Edit Purchase" at bounding box center [349, 45] width 35 height 7
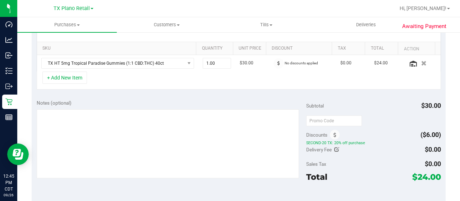
scroll to position [180, 0]
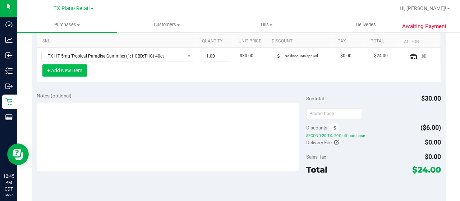
click at [79, 71] on button "+ Add New Item" at bounding box center [64, 70] width 45 height 12
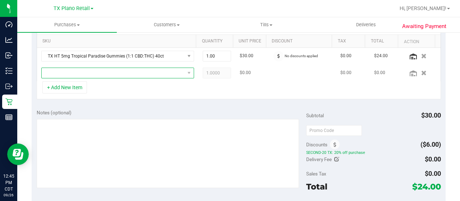
click at [129, 75] on span "NO DATA FOUND" at bounding box center [113, 73] width 143 height 10
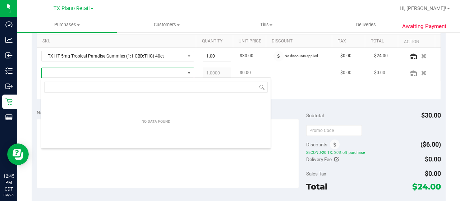
scroll to position [10, 145]
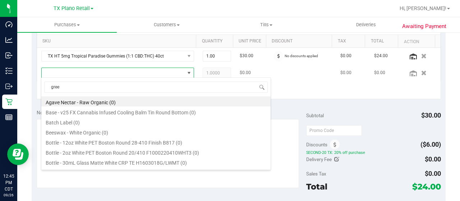
type input "green"
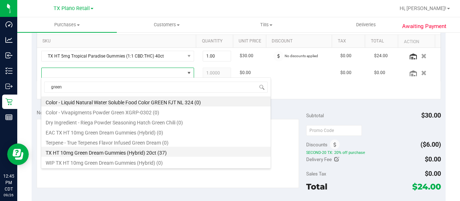
click at [181, 154] on li "TX HT 10mg Green Dream Gummies (Hybrid) 20ct (37)" at bounding box center [155, 152] width 229 height 10
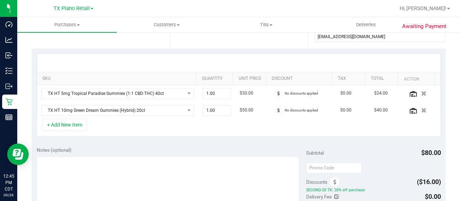
scroll to position [108, 0]
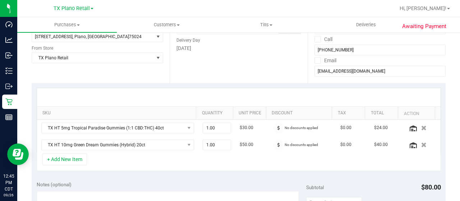
click at [224, 83] on div "SKU Quantity Unit Price Discount Tax Total Action TX HT 5mg Tropical Paradise G…" at bounding box center [239, 129] width 414 height 93
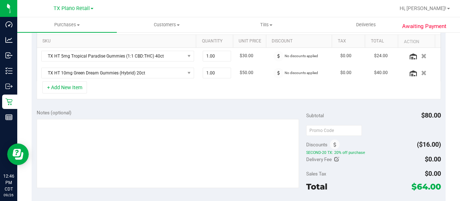
scroll to position [216, 0]
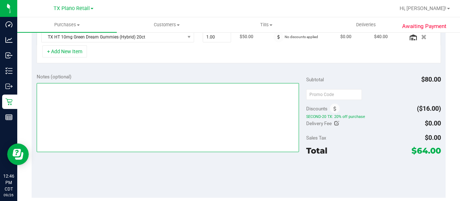
click at [125, 99] on textarea at bounding box center [168, 117] width 262 height 69
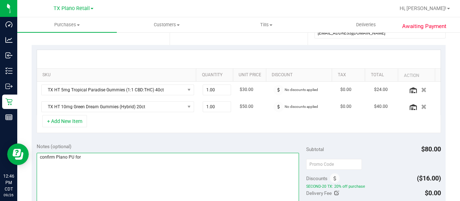
scroll to position [144, 0]
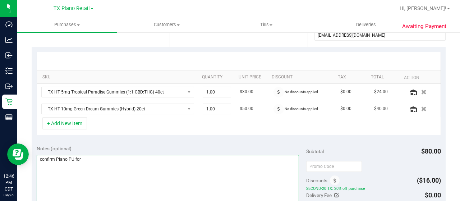
click at [88, 155] on textarea at bounding box center [168, 189] width 262 height 69
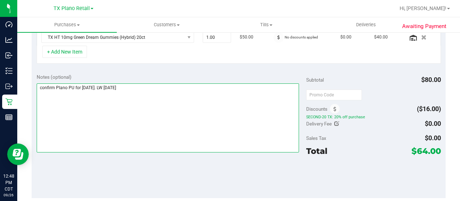
scroll to position [287, 0]
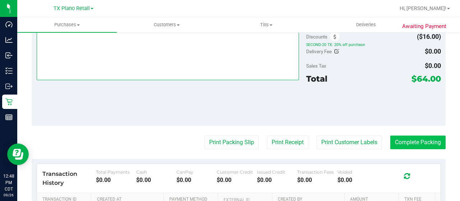
type textarea "confirm Plano PU for [DATE]. LW [DATE]"
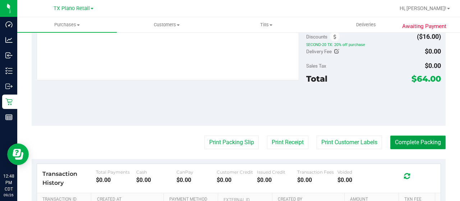
click at [410, 140] on button "Complete Packing" at bounding box center [417, 142] width 55 height 14
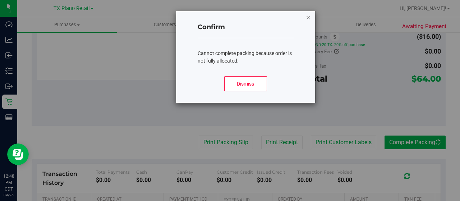
click at [308, 17] on icon "Close modal" at bounding box center [308, 17] width 5 height 9
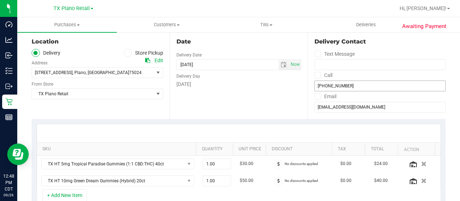
scroll to position [0, 0]
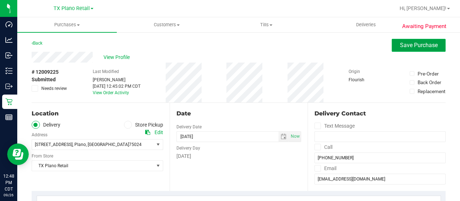
click at [409, 46] on span "Save Purchase" at bounding box center [419, 45] width 38 height 7
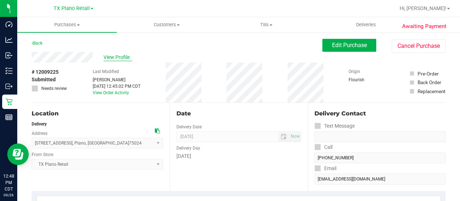
click at [114, 57] on span "View Profile" at bounding box center [117, 58] width 29 height 8
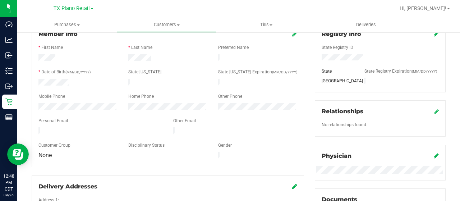
scroll to position [108, 0]
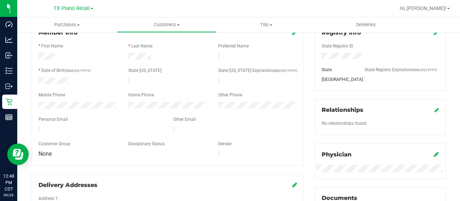
click at [38, 126] on div at bounding box center [100, 130] width 135 height 9
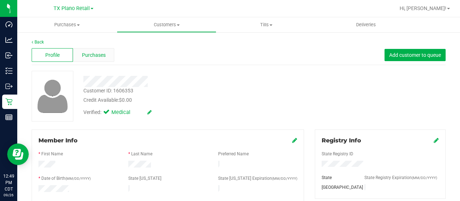
click at [87, 54] on span "Purchases" at bounding box center [94, 55] width 24 height 8
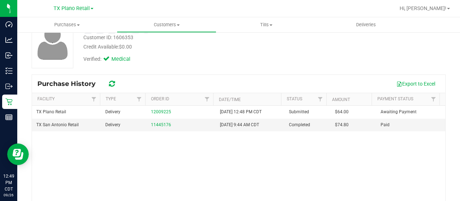
scroll to position [72, 0]
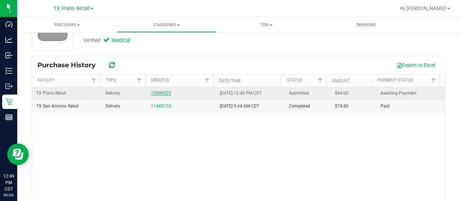
click at [160, 91] on link "12009225" at bounding box center [161, 93] width 20 height 5
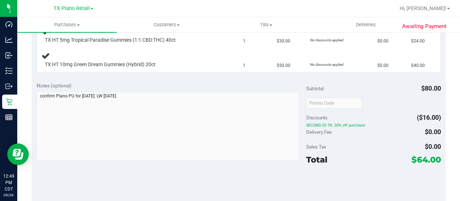
scroll to position [216, 0]
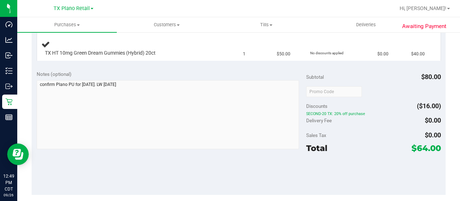
drag, startPoint x: 412, startPoint y: 149, endPoint x: 420, endPoint y: 149, distance: 8.6
click at [420, 149] on span "$64.00" at bounding box center [425, 148] width 29 height 10
copy span "64"
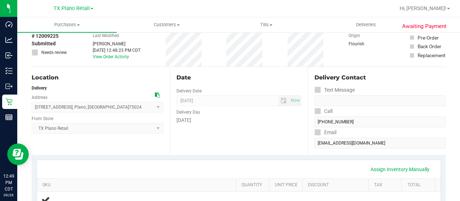
scroll to position [0, 0]
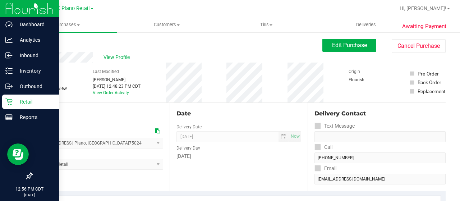
click at [18, 98] on p "Retail" at bounding box center [34, 101] width 43 height 9
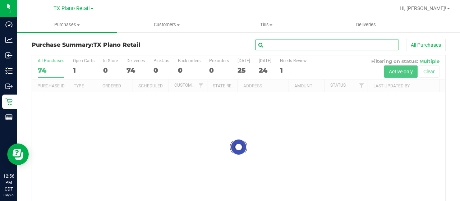
click at [279, 43] on input "text" at bounding box center [327, 45] width 144 height 11
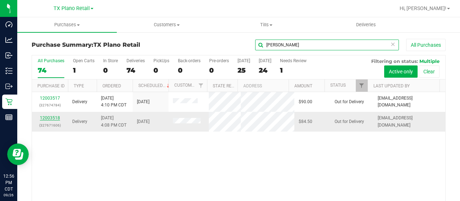
type input "[PERSON_NAME]"
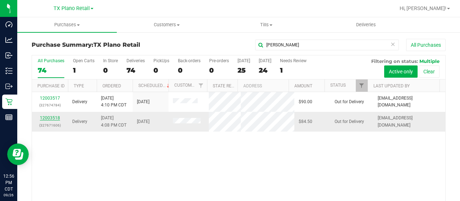
click at [50, 120] on link "12003518" at bounding box center [50, 117] width 20 height 5
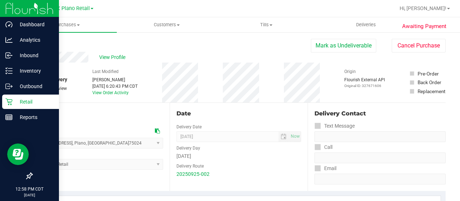
click at [13, 103] on p "Retail" at bounding box center [34, 101] width 43 height 9
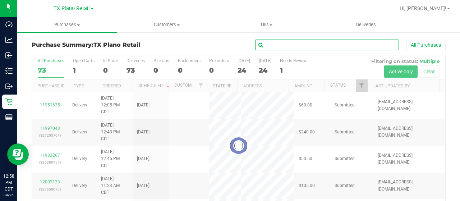
click at [274, 47] on input "text" at bounding box center [327, 45] width 144 height 11
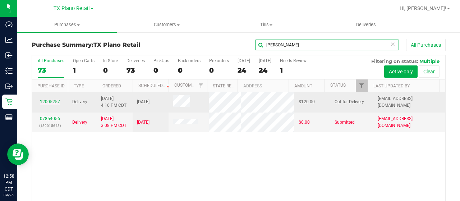
type input "[PERSON_NAME]"
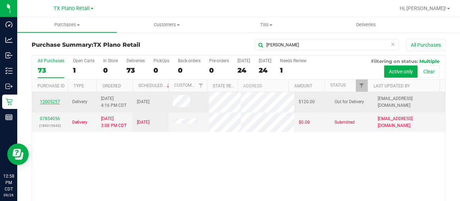
click at [52, 99] on link "12005257" at bounding box center [50, 101] width 20 height 5
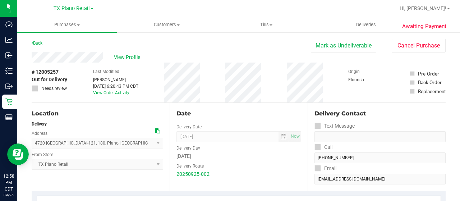
click at [119, 55] on span "View Profile" at bounding box center [128, 58] width 29 height 8
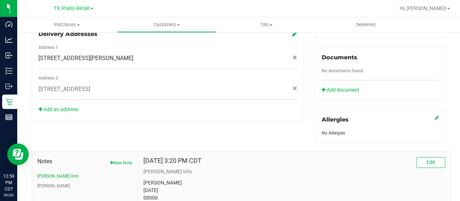
scroll to position [327, 0]
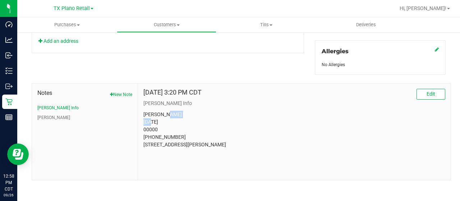
drag, startPoint x: 163, startPoint y: 111, endPoint x: 186, endPoint y: 110, distance: 23.0
click at [186, 111] on p "[PERSON_NAME] [DATE] 00000 [PHONE_NUMBER] [STREET_ADDRESS][PERSON_NAME]" at bounding box center [294, 130] width 302 height 38
drag, startPoint x: 179, startPoint y: 111, endPoint x: 43, endPoint y: 115, distance: 136.3
click at [43, 116] on button "[PERSON_NAME]" at bounding box center [53, 117] width 33 height 6
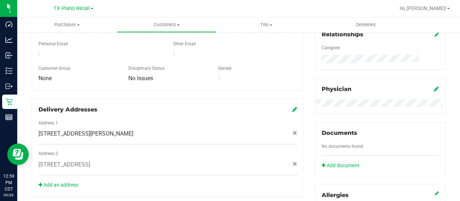
scroll to position [147, 0]
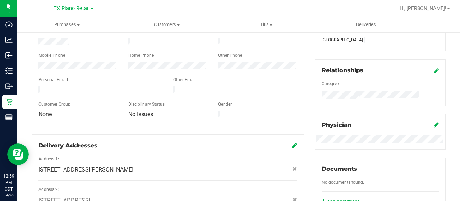
drag, startPoint x: 103, startPoint y: 85, endPoint x: 35, endPoint y: 85, distance: 67.9
click at [35, 86] on div at bounding box center [100, 90] width 135 height 9
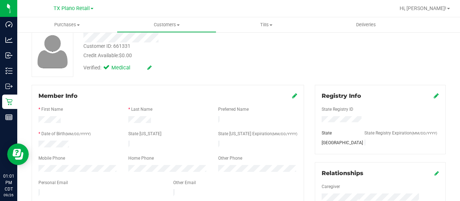
scroll to position [0, 0]
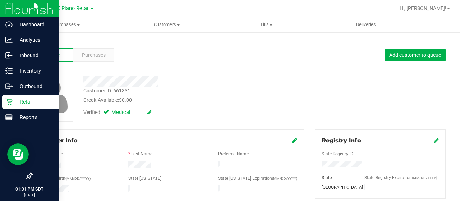
click at [10, 103] on icon at bounding box center [8, 101] width 7 height 7
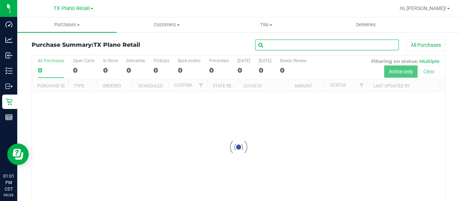
click at [276, 43] on input "text" at bounding box center [327, 45] width 144 height 11
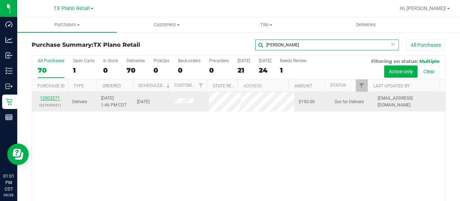
type input "[PERSON_NAME]"
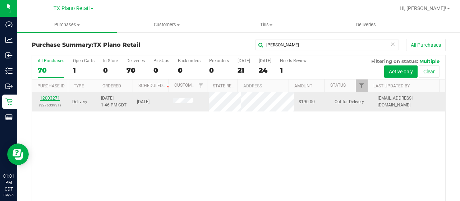
click at [49, 100] on link "12003271" at bounding box center [50, 98] width 20 height 5
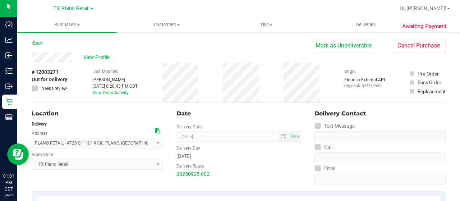
click at [101, 56] on span "View Profile" at bounding box center [97, 58] width 29 height 8
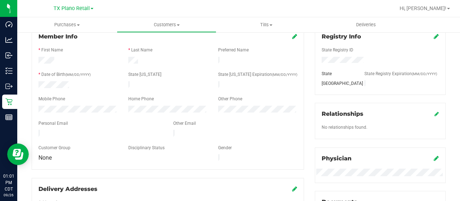
scroll to position [144, 0]
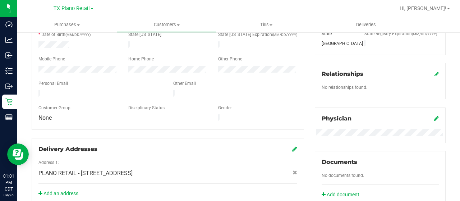
click at [38, 90] on div at bounding box center [100, 94] width 135 height 9
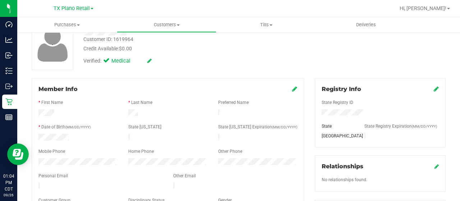
scroll to position [0, 0]
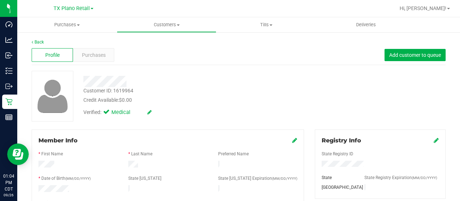
drag, startPoint x: 117, startPoint y: 89, endPoint x: 127, endPoint y: 83, distance: 12.0
click at [128, 83] on div at bounding box center [184, 81] width 212 height 11
click at [165, 24] on span "Customers" at bounding box center [166, 25] width 99 height 6
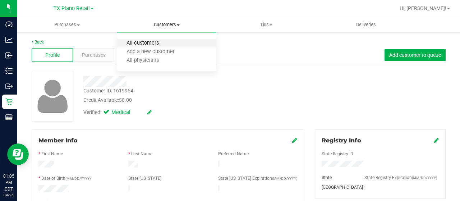
click at [164, 43] on span "All customers" at bounding box center [143, 43] width 52 height 6
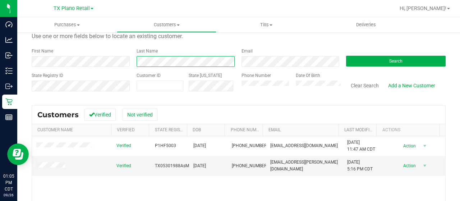
scroll to position [36, 0]
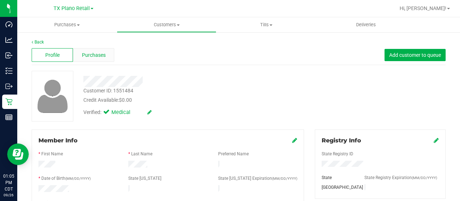
click at [97, 57] on span "Purchases" at bounding box center [94, 55] width 24 height 8
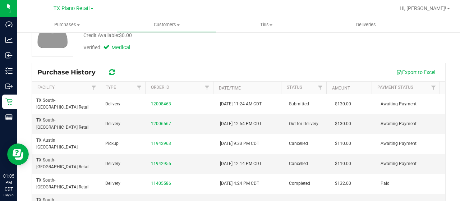
scroll to position [72, 0]
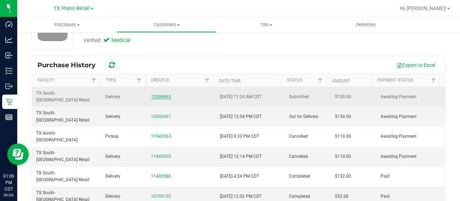
click at [165, 94] on link "12008463" at bounding box center [161, 96] width 20 height 5
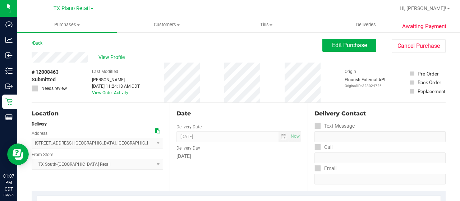
click at [111, 58] on span "View Profile" at bounding box center [112, 58] width 29 height 8
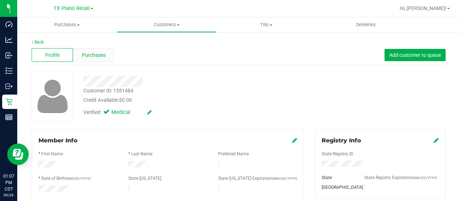
click at [99, 57] on span "Purchases" at bounding box center [94, 55] width 24 height 8
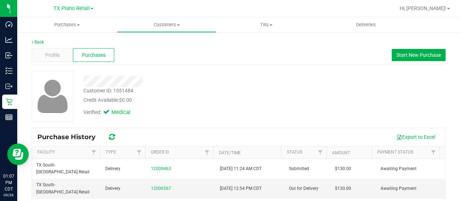
scroll to position [36, 0]
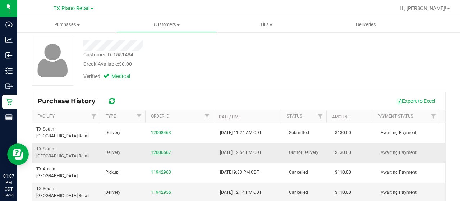
click at [156, 150] on link "12006567" at bounding box center [161, 152] width 20 height 5
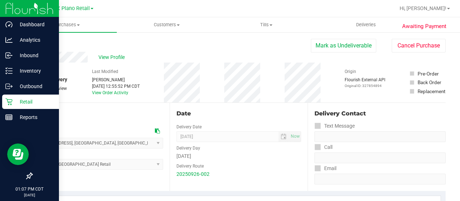
click at [19, 102] on p "Retail" at bounding box center [34, 101] width 43 height 9
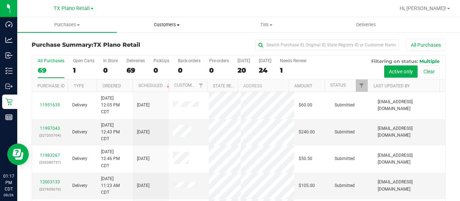
click at [162, 28] on uib-tab-heading "Customers All customers Add a new customer All physicians" at bounding box center [166, 25] width 99 height 14
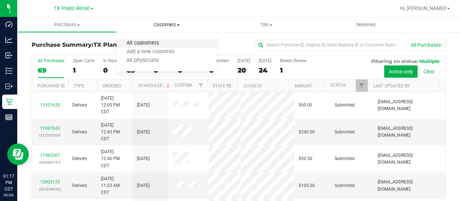
click at [151, 43] on span "All customers" at bounding box center [143, 43] width 52 height 6
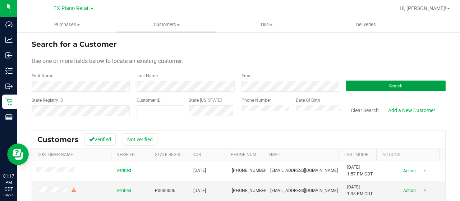
click at [365, 86] on button "Search" at bounding box center [396, 85] width 100 height 11
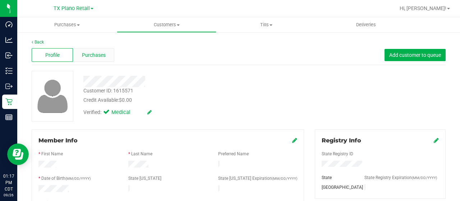
click at [100, 57] on span "Purchases" at bounding box center [94, 55] width 24 height 8
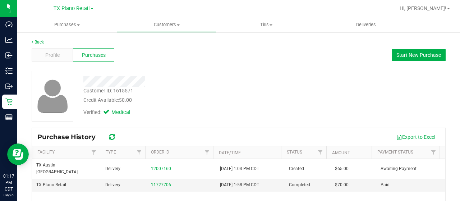
scroll to position [36, 0]
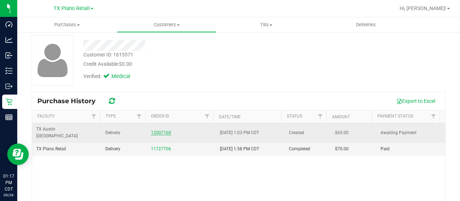
click at [161, 130] on link "12007160" at bounding box center [161, 132] width 20 height 5
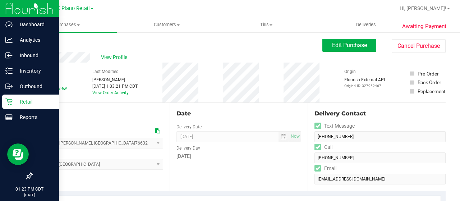
click at [3, 102] on div "Retail" at bounding box center [30, 102] width 57 height 14
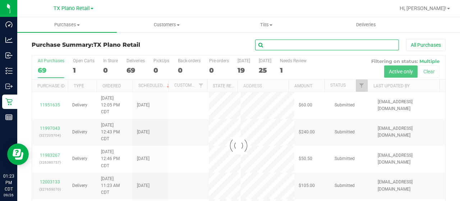
click at [275, 45] on input "text" at bounding box center [327, 45] width 144 height 11
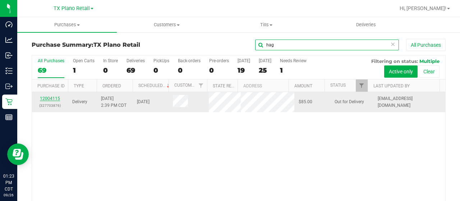
type input "hag"
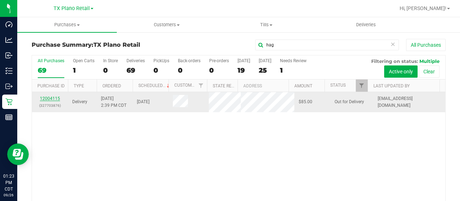
click at [46, 100] on link "12004115" at bounding box center [50, 98] width 20 height 5
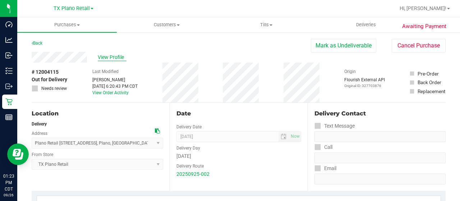
click at [105, 56] on span "View Profile" at bounding box center [112, 58] width 29 height 8
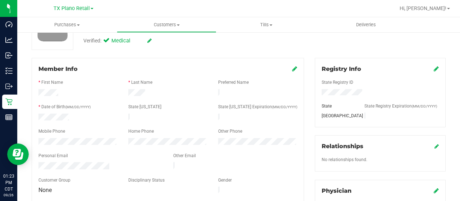
scroll to position [72, 0]
drag, startPoint x: 111, startPoint y: 161, endPoint x: 34, endPoint y: 160, distance: 76.9
click at [34, 162] on div at bounding box center [100, 166] width 135 height 9
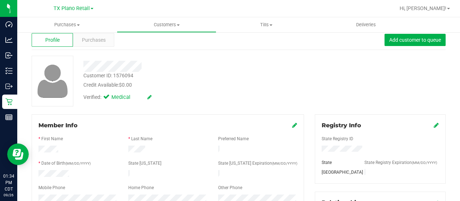
scroll to position [0, 0]
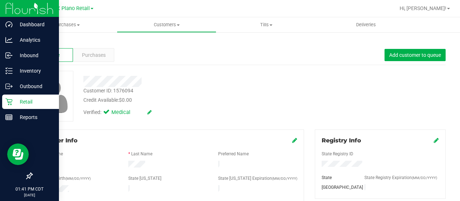
click at [10, 104] on icon at bounding box center [8, 101] width 7 height 7
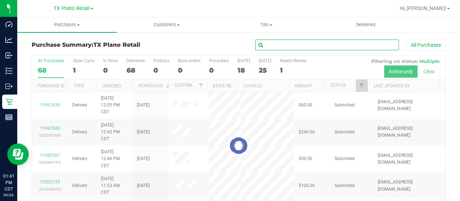
click at [293, 45] on input "text" at bounding box center [327, 45] width 144 height 11
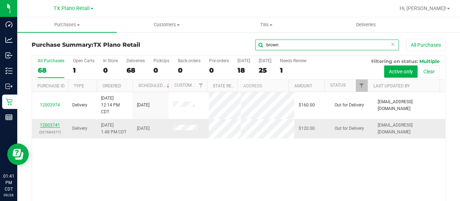
type input "brown"
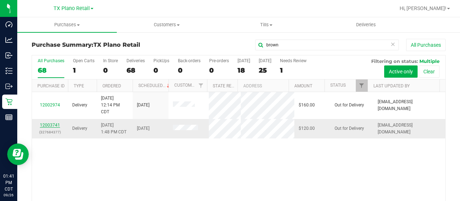
click at [52, 128] on link "12003741" at bounding box center [50, 125] width 20 height 5
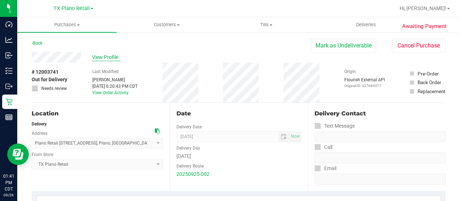
click at [105, 57] on span "View Profile" at bounding box center [106, 58] width 29 height 8
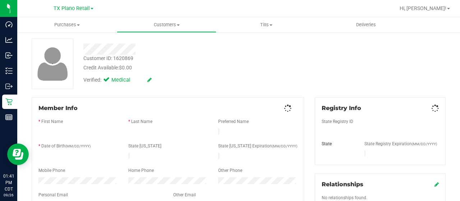
scroll to position [108, 0]
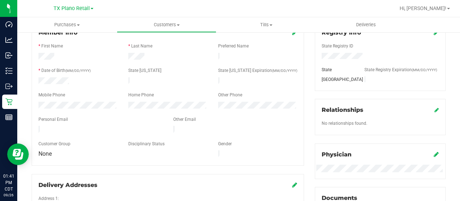
drag, startPoint x: 118, startPoint y: 126, endPoint x: 34, endPoint y: 124, distance: 83.4
click at [34, 126] on div at bounding box center [100, 130] width 135 height 9
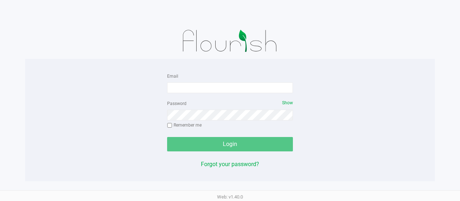
click at [215, 96] on form "Email Password Show Remember me Login" at bounding box center [230, 112] width 126 height 80
click at [216, 89] on input "Email" at bounding box center [230, 87] width 126 height 11
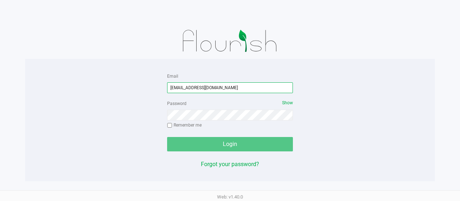
type input "[EMAIL_ADDRESS][DOMAIN_NAME]"
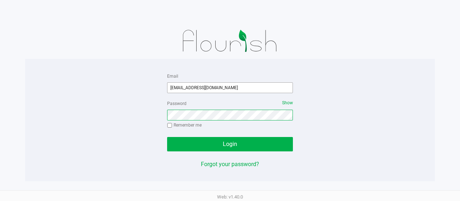
click at [167, 137] on button "Login" at bounding box center [230, 144] width 126 height 14
